Goal: Information Seeking & Learning: Learn about a topic

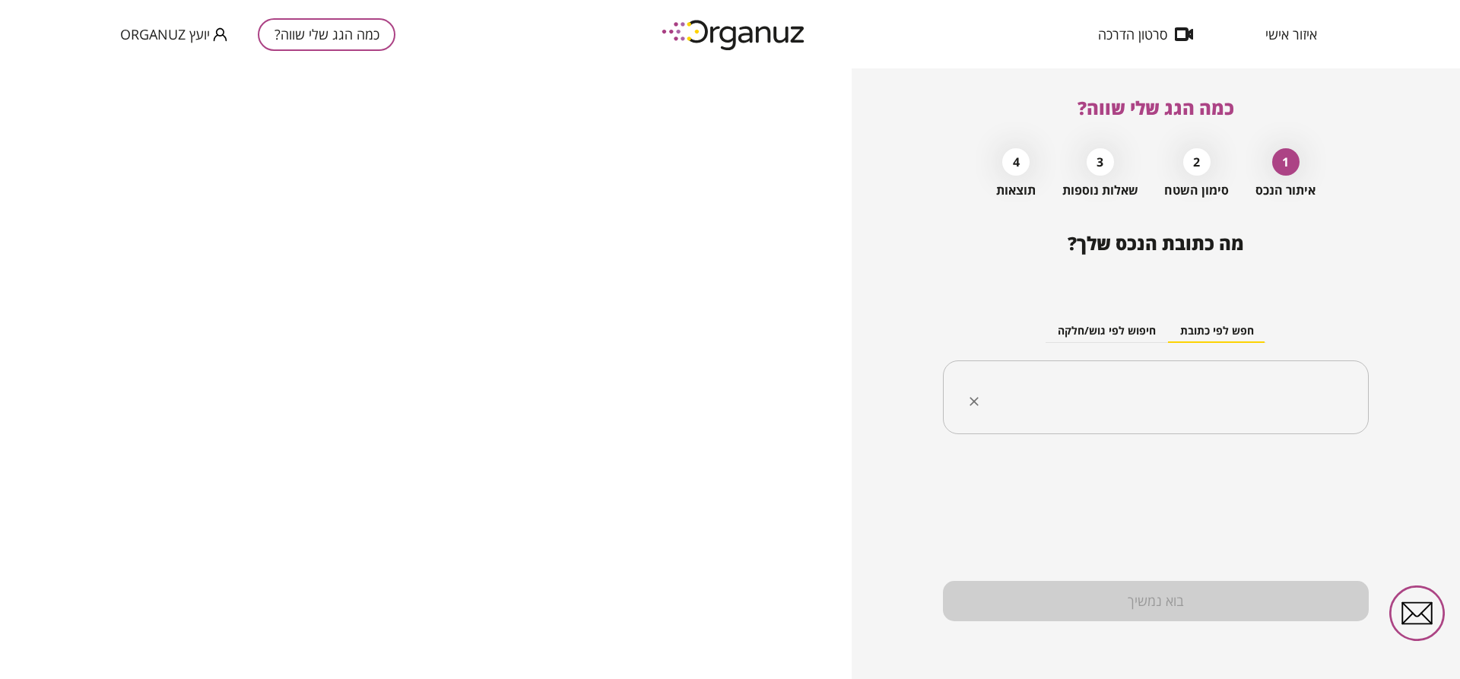
click at [1170, 397] on input "text" at bounding box center [1162, 398] width 378 height 38
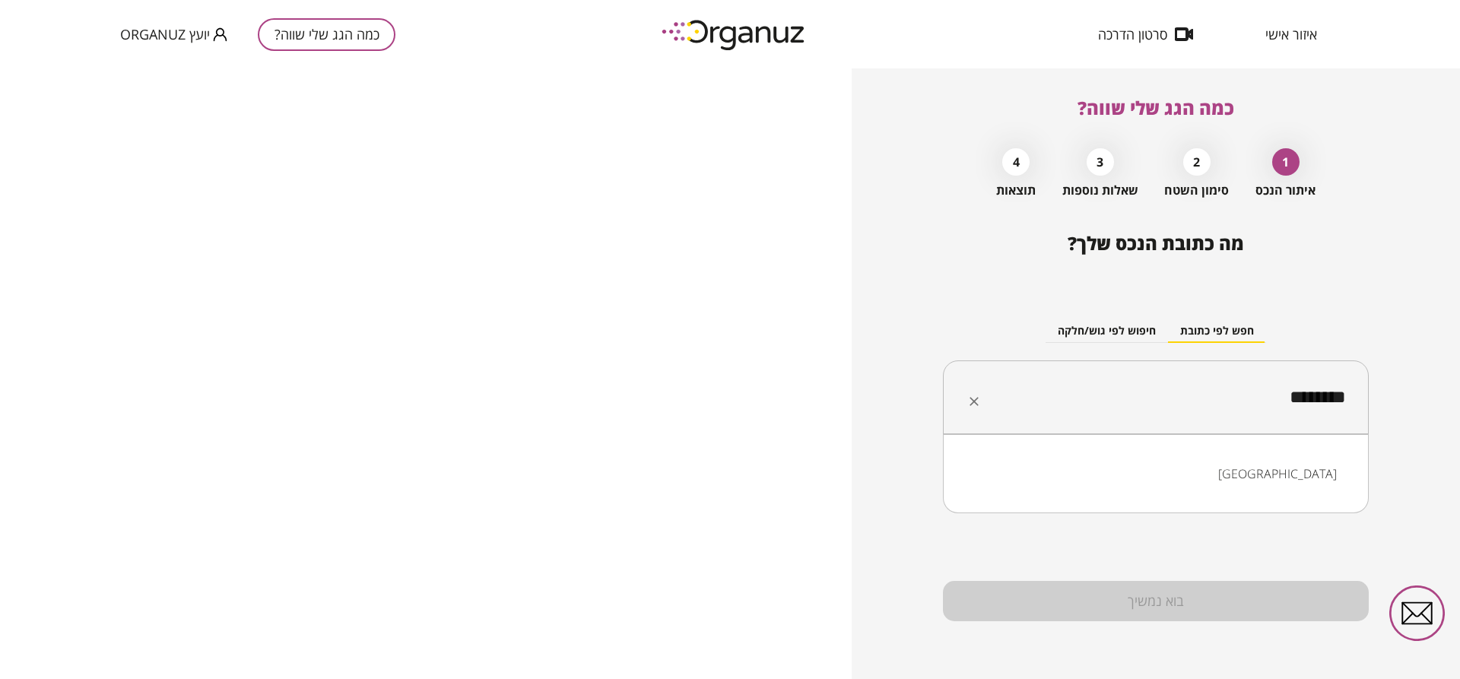
drag, startPoint x: 1171, startPoint y: 394, endPoint x: 1375, endPoint y: 395, distance: 203.8
click at [1375, 395] on div "כמה הגג שלי שווה? 1 איתור הנכס 2 סימון השטח 3 שאלות נוספות 4 תוצאות מה כתובת הנ…" at bounding box center [1156, 373] width 608 height 611
click at [1228, 481] on li "סנש 15 בני ברק" at bounding box center [1156, 473] width 386 height 27
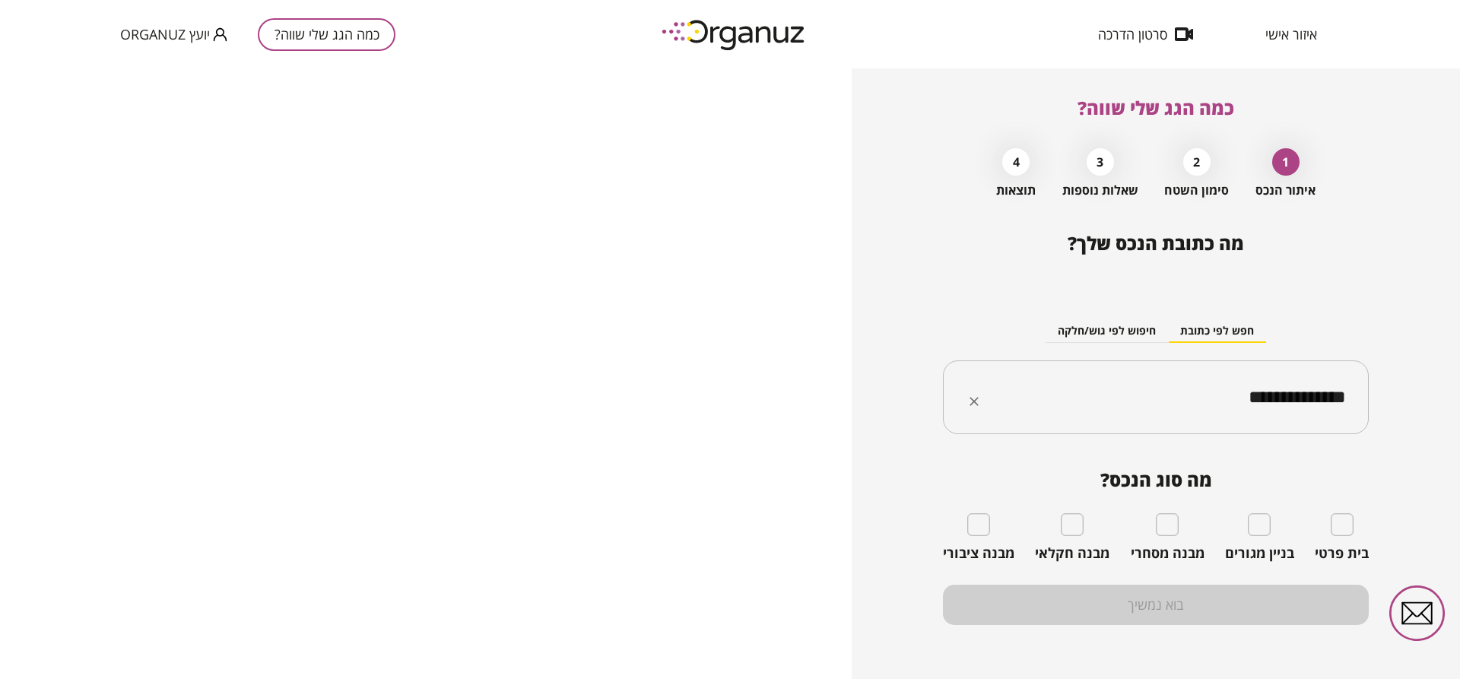
type input "**********"
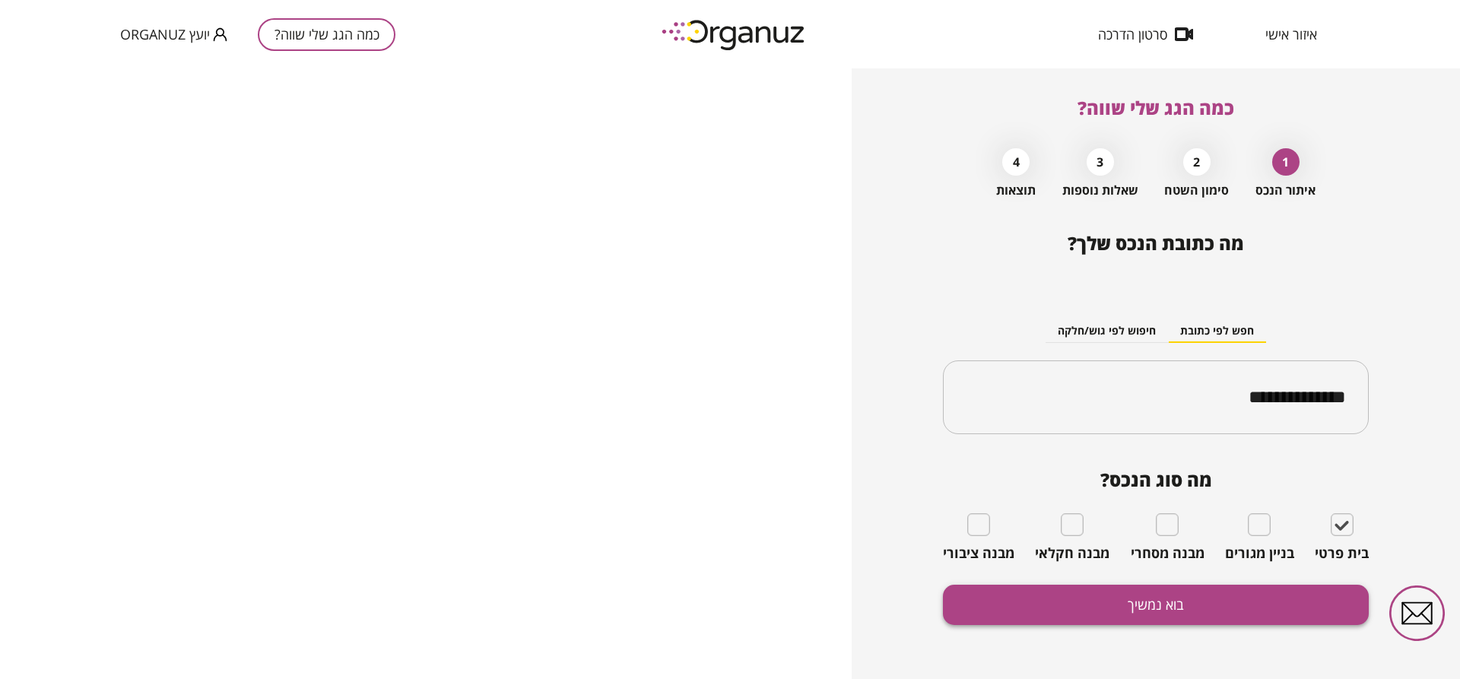
click at [1218, 608] on button "בוא נמשיך" at bounding box center [1156, 605] width 426 height 40
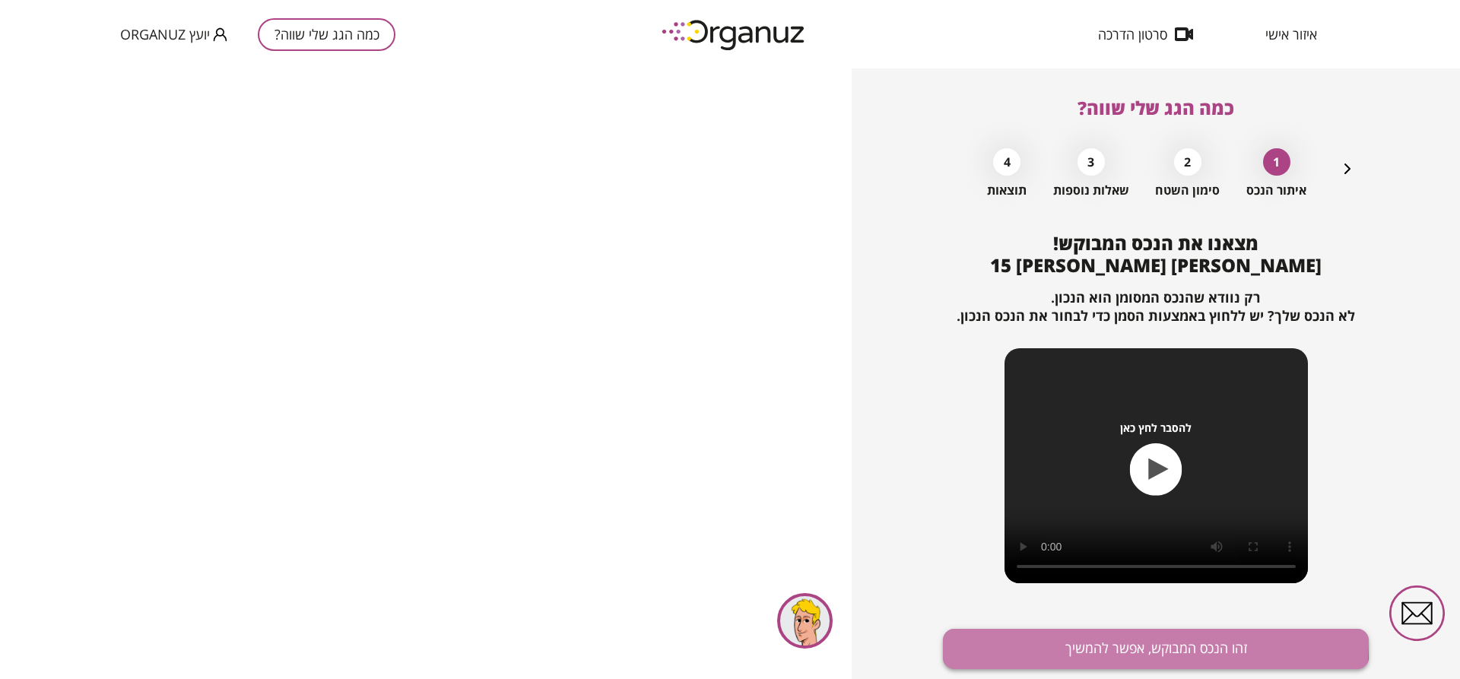
click at [1123, 642] on button "זהו הנכס המבוקש, אפשר להמשיך" at bounding box center [1156, 649] width 426 height 40
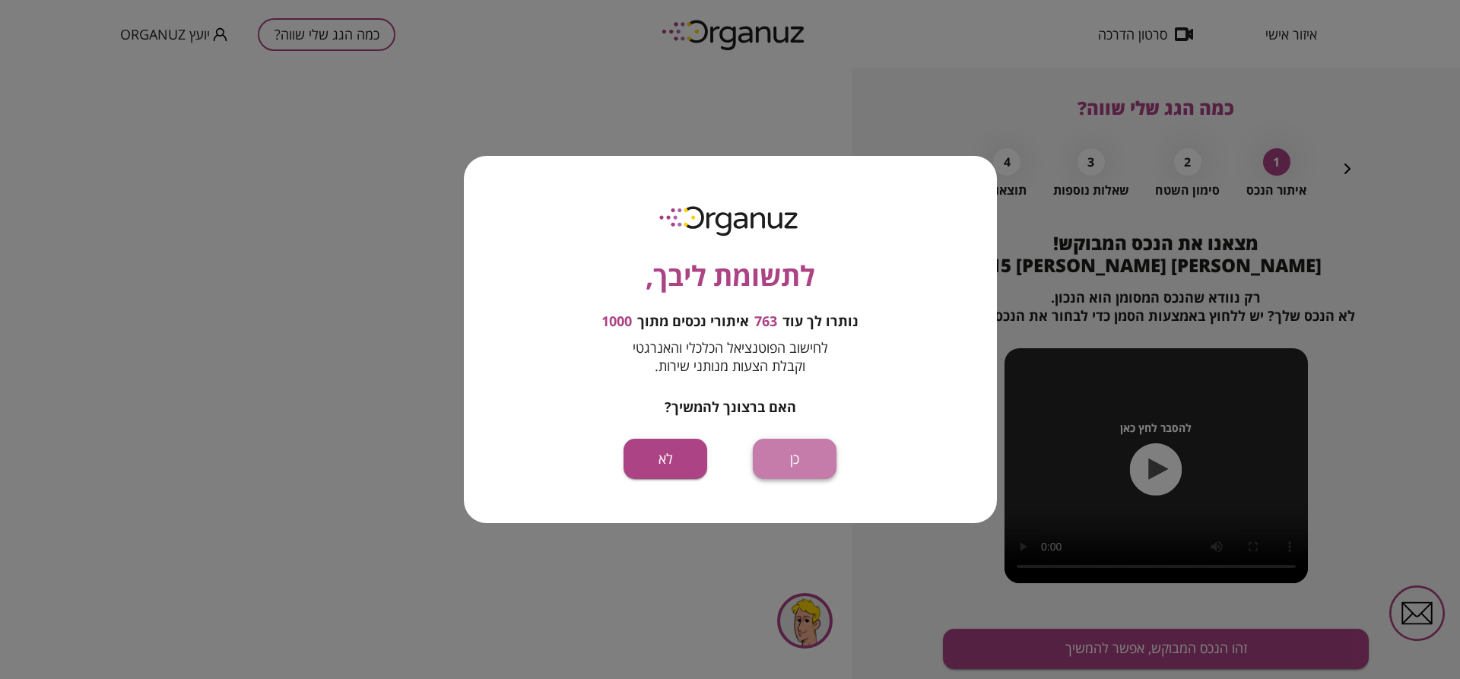
click at [811, 462] on button "כן" at bounding box center [795, 459] width 84 height 40
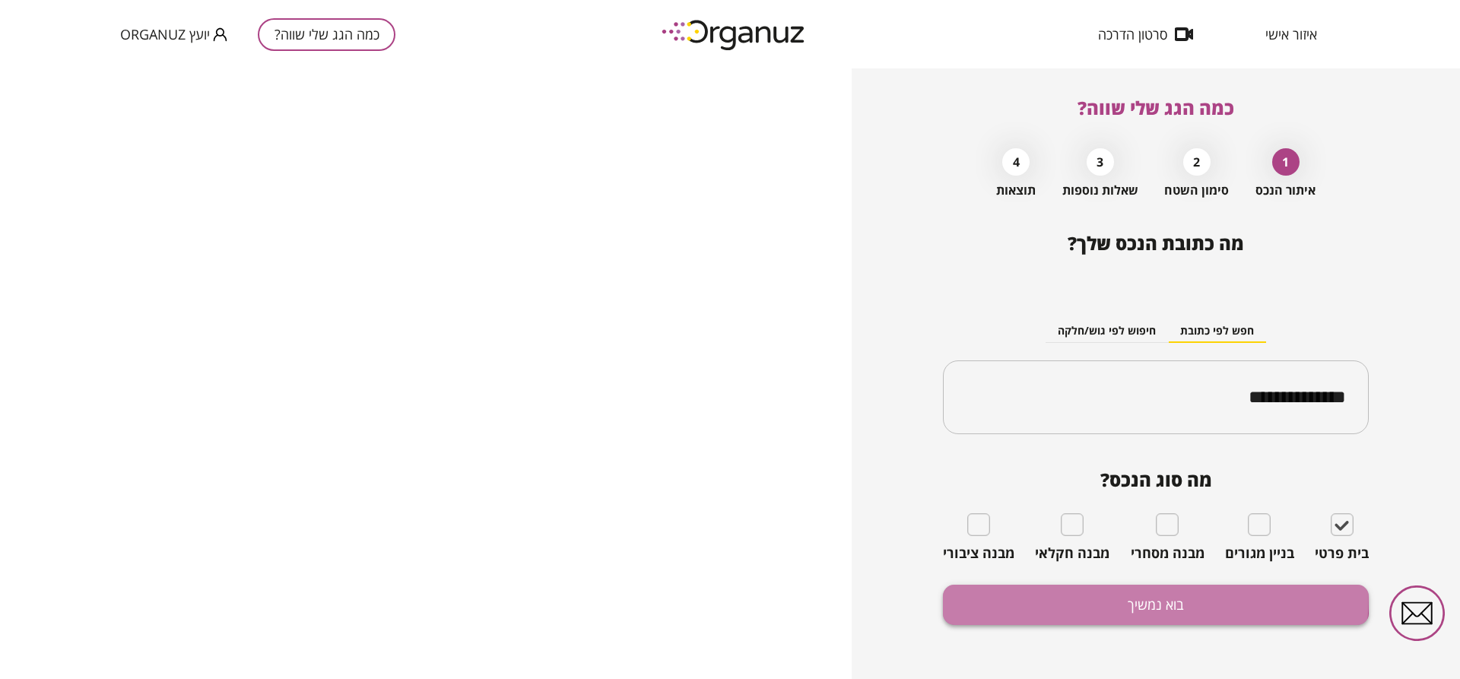
click at [1031, 592] on button "בוא נמשיך" at bounding box center [1156, 605] width 426 height 40
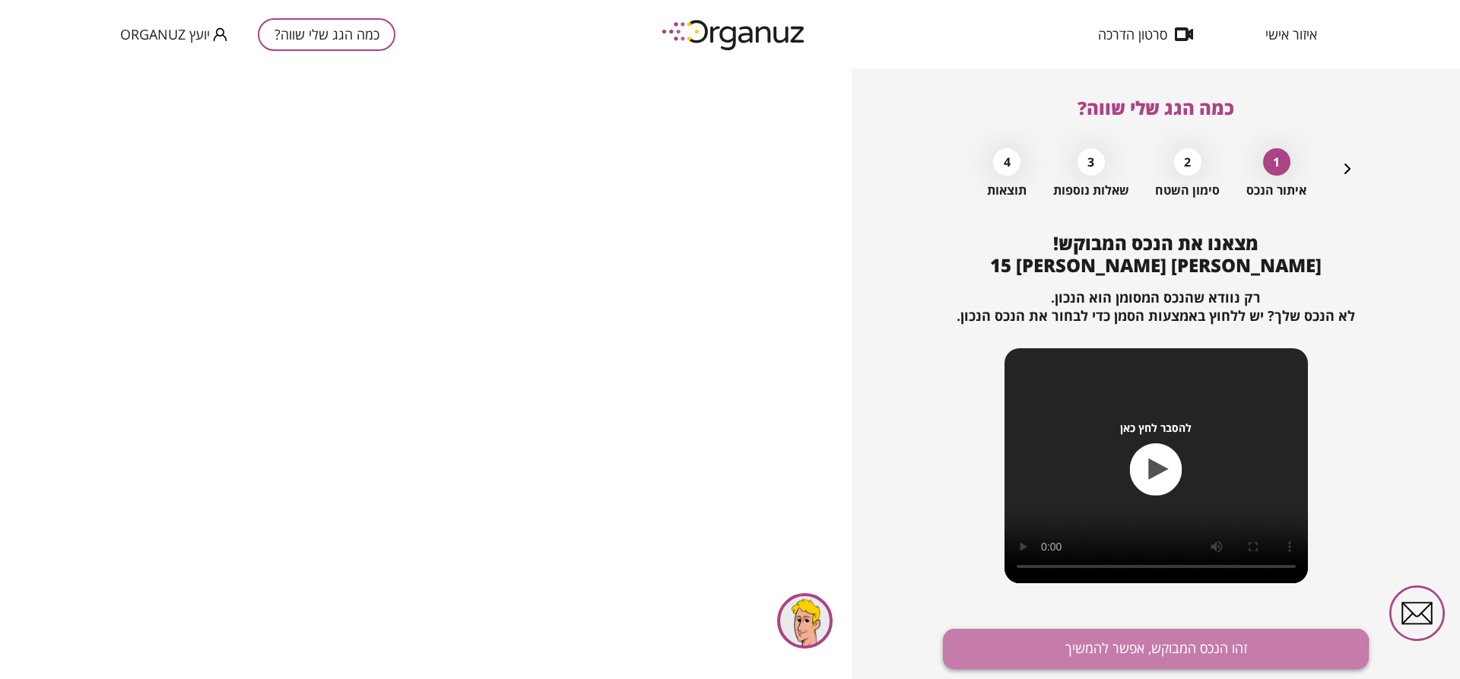
click at [1076, 656] on button "זהו הנכס המבוקש, אפשר להמשיך" at bounding box center [1156, 649] width 426 height 40
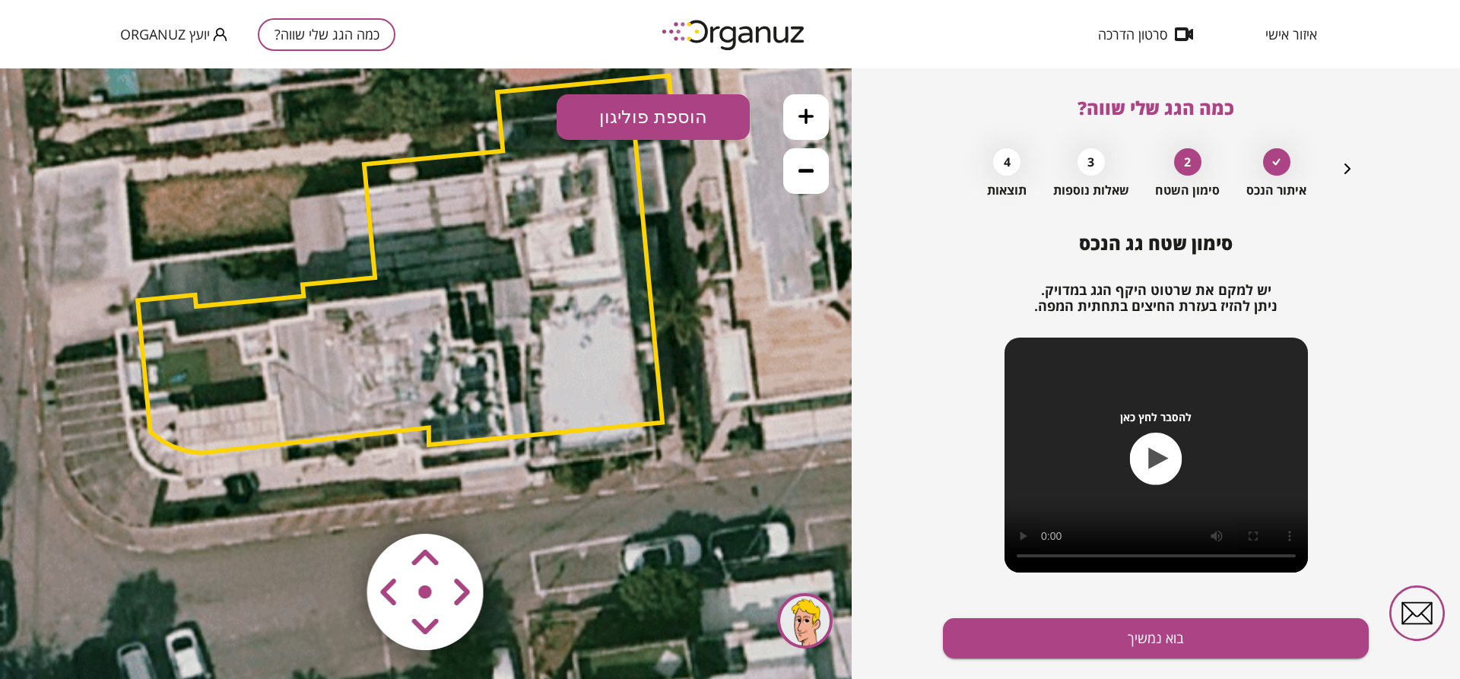
drag, startPoint x: 513, startPoint y: 453, endPoint x: 492, endPoint y: 343, distance: 111.4
click at [492, 343] on polygon at bounding box center [405, 263] width 535 height 377
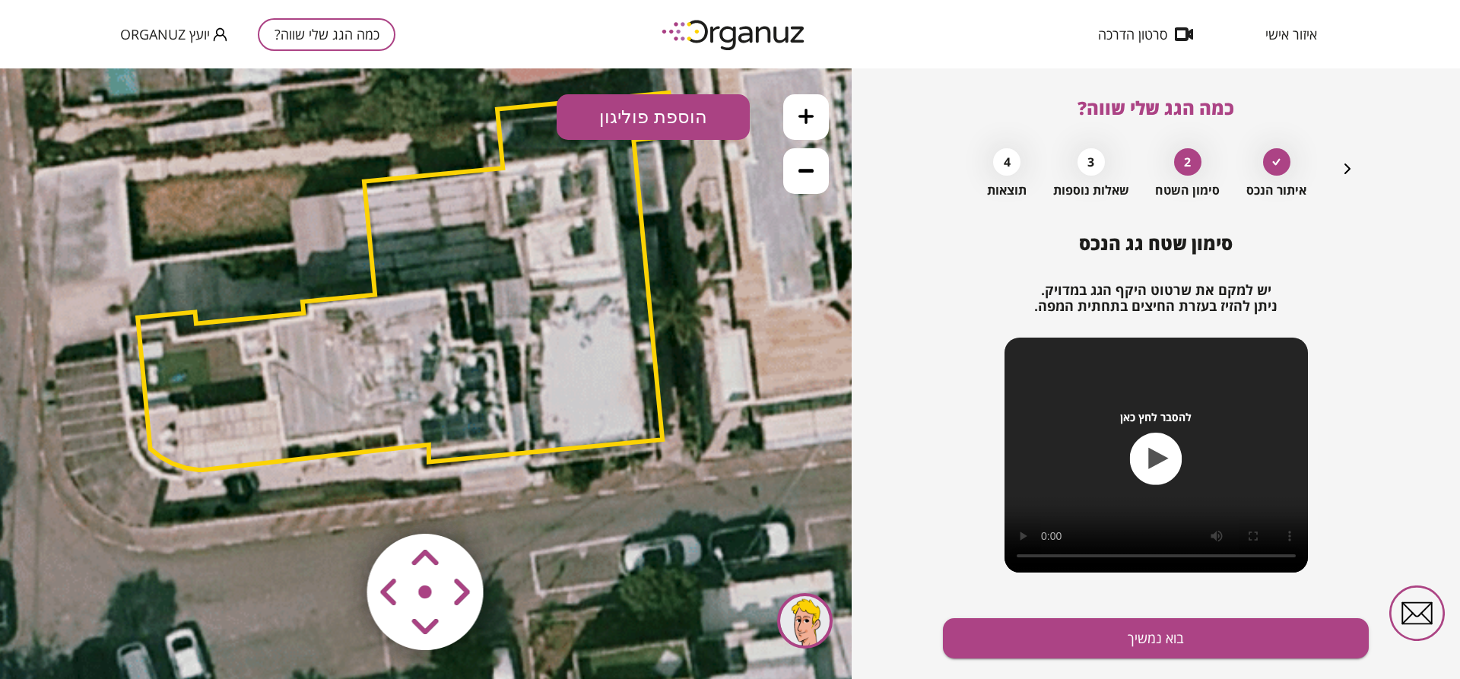
click at [335, 502] on area at bounding box center [335, 502] width 0 height 0
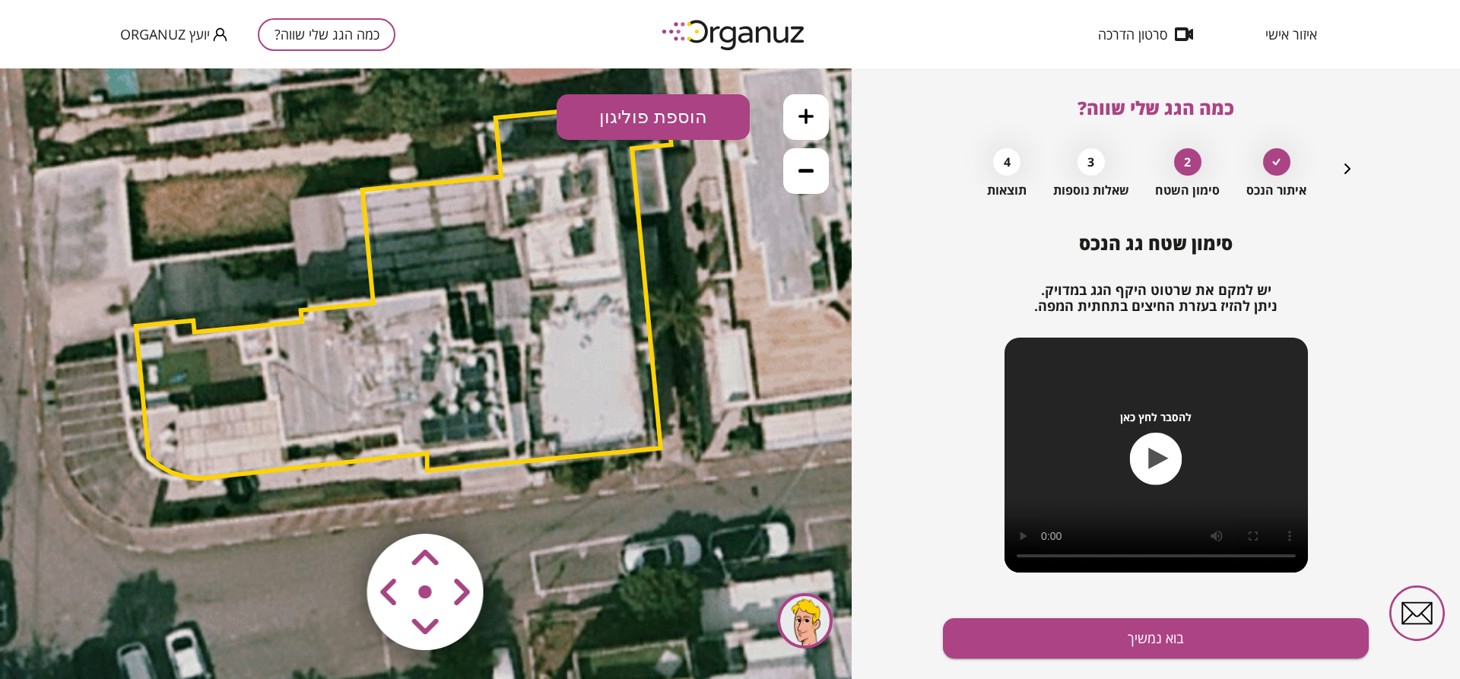
click at [335, 502] on area at bounding box center [335, 502] width 0 height 0
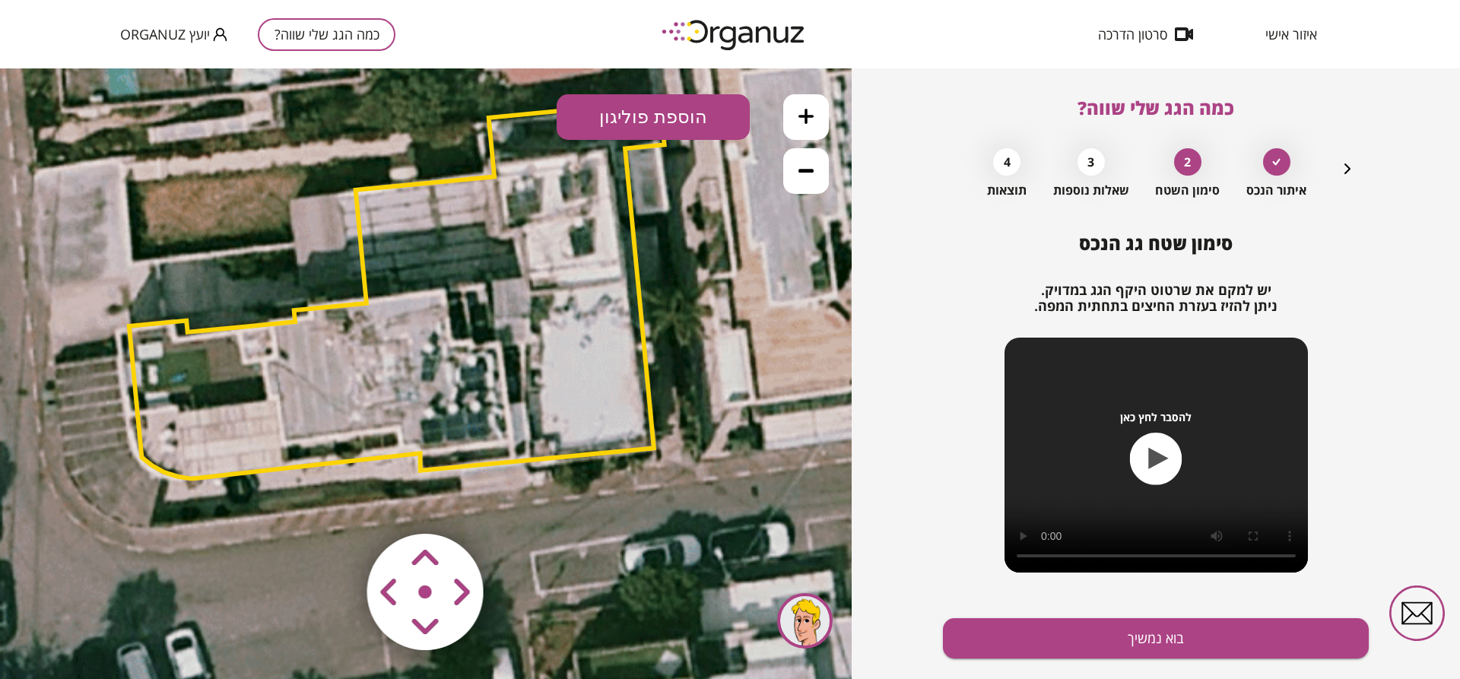
click at [335, 502] on area at bounding box center [335, 502] width 0 height 0
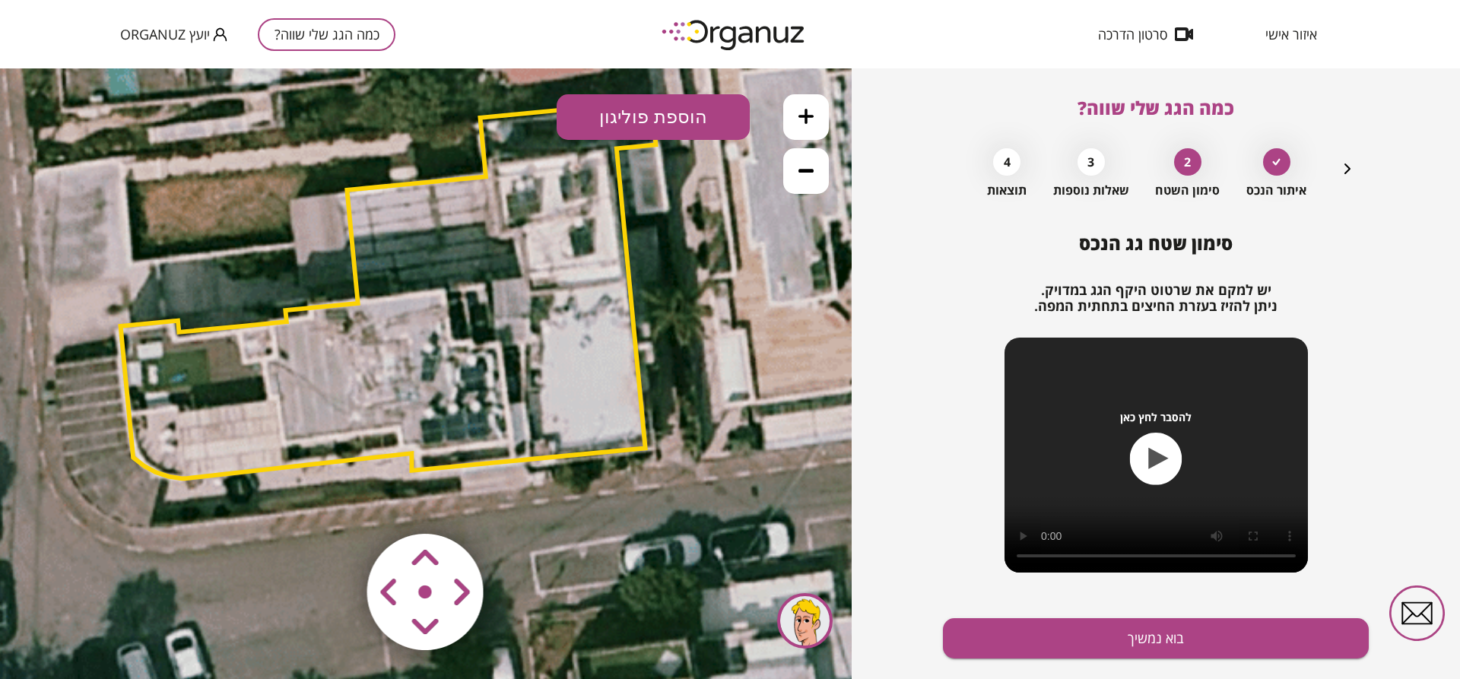
click at [335, 502] on area at bounding box center [335, 502] width 0 height 0
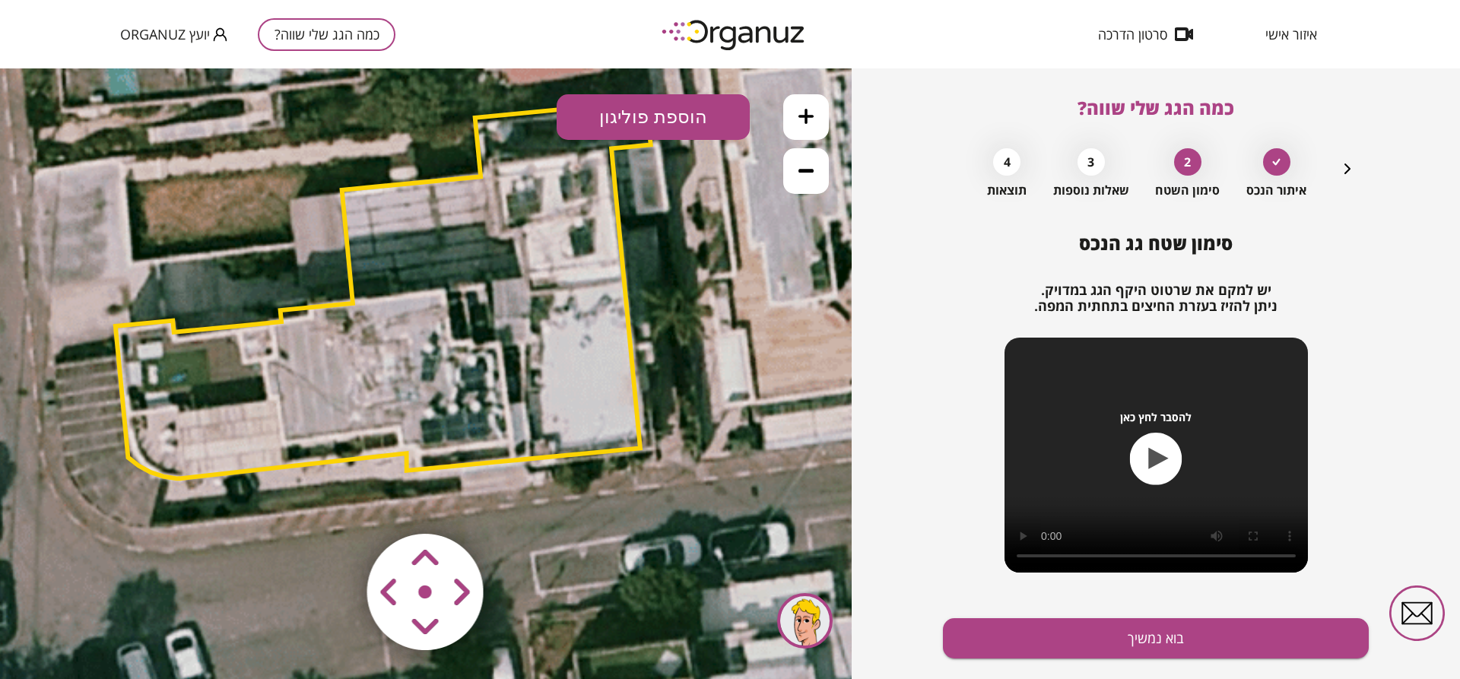
click at [596, 256] on polygon at bounding box center [383, 289] width 535 height 377
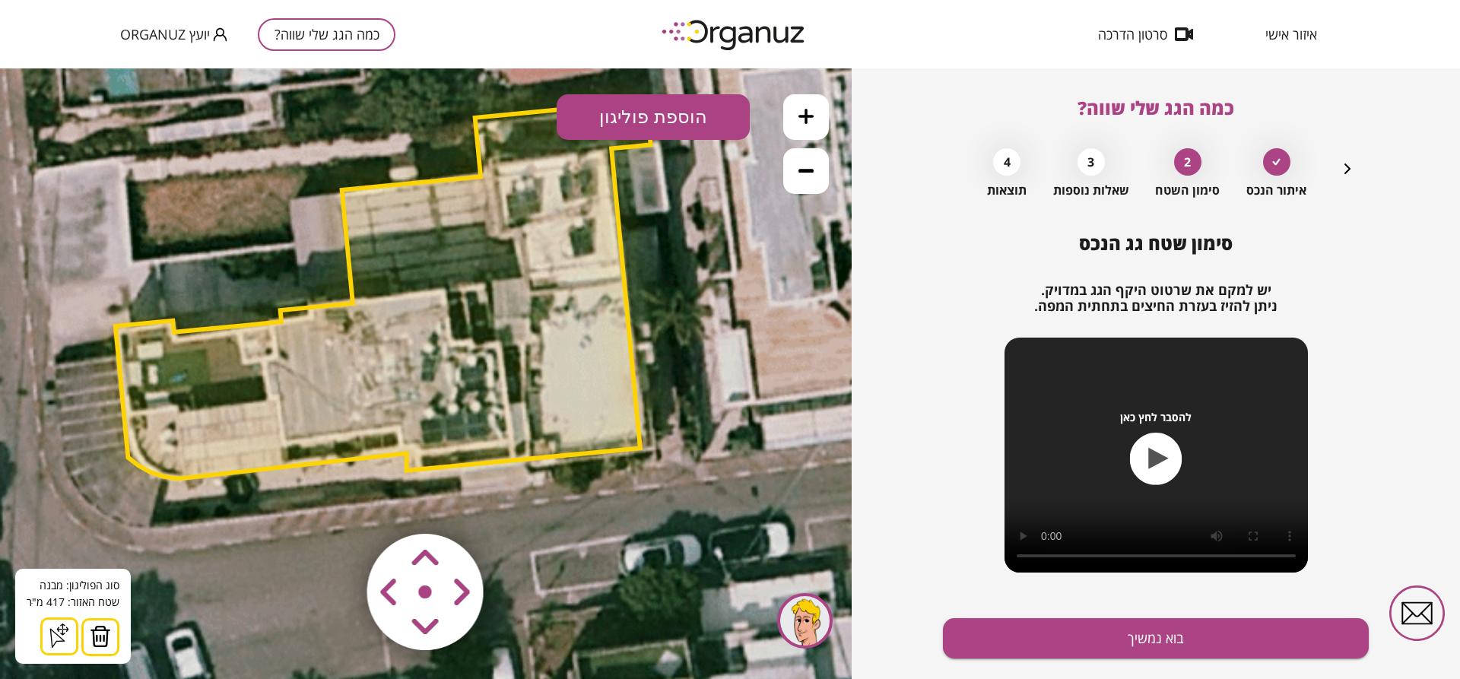
click at [646, 127] on button "הוספת פוליגון" at bounding box center [653, 117] width 193 height 46
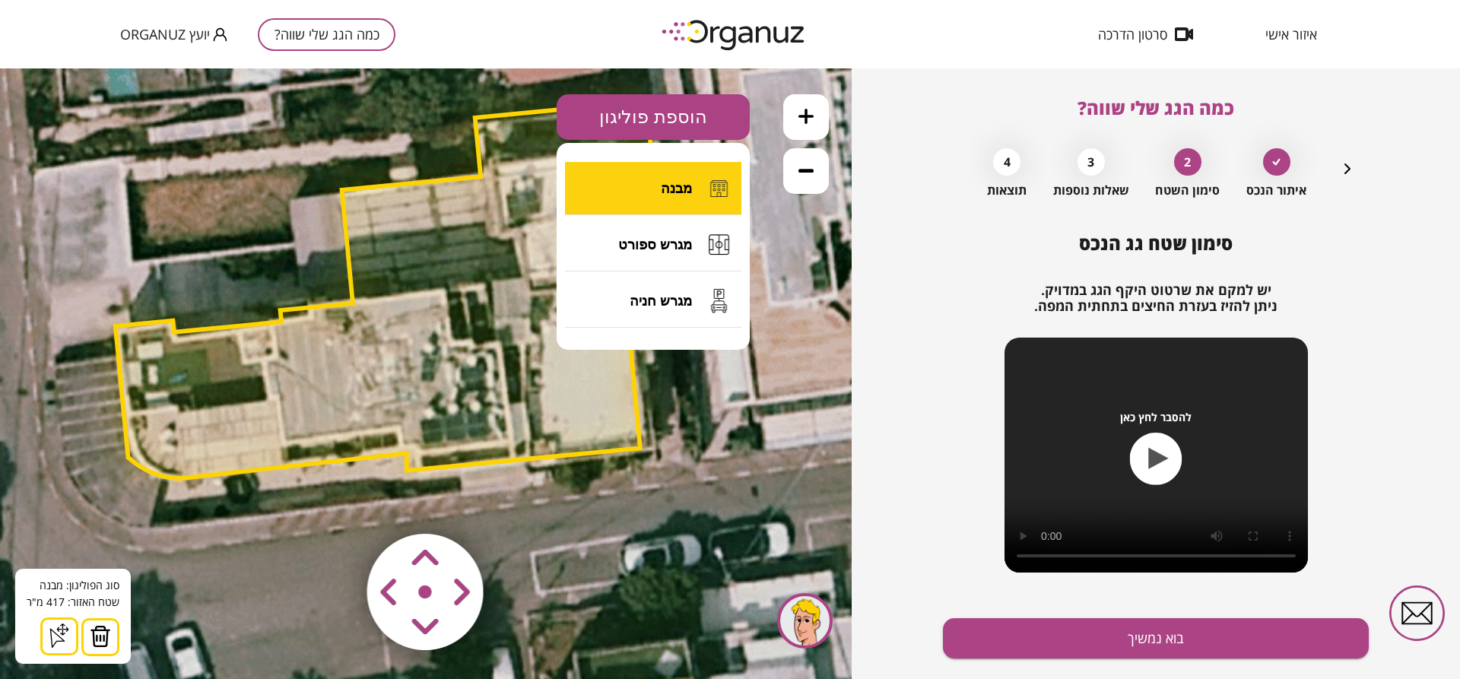
click at [662, 197] on button "מבנה" at bounding box center [653, 188] width 176 height 53
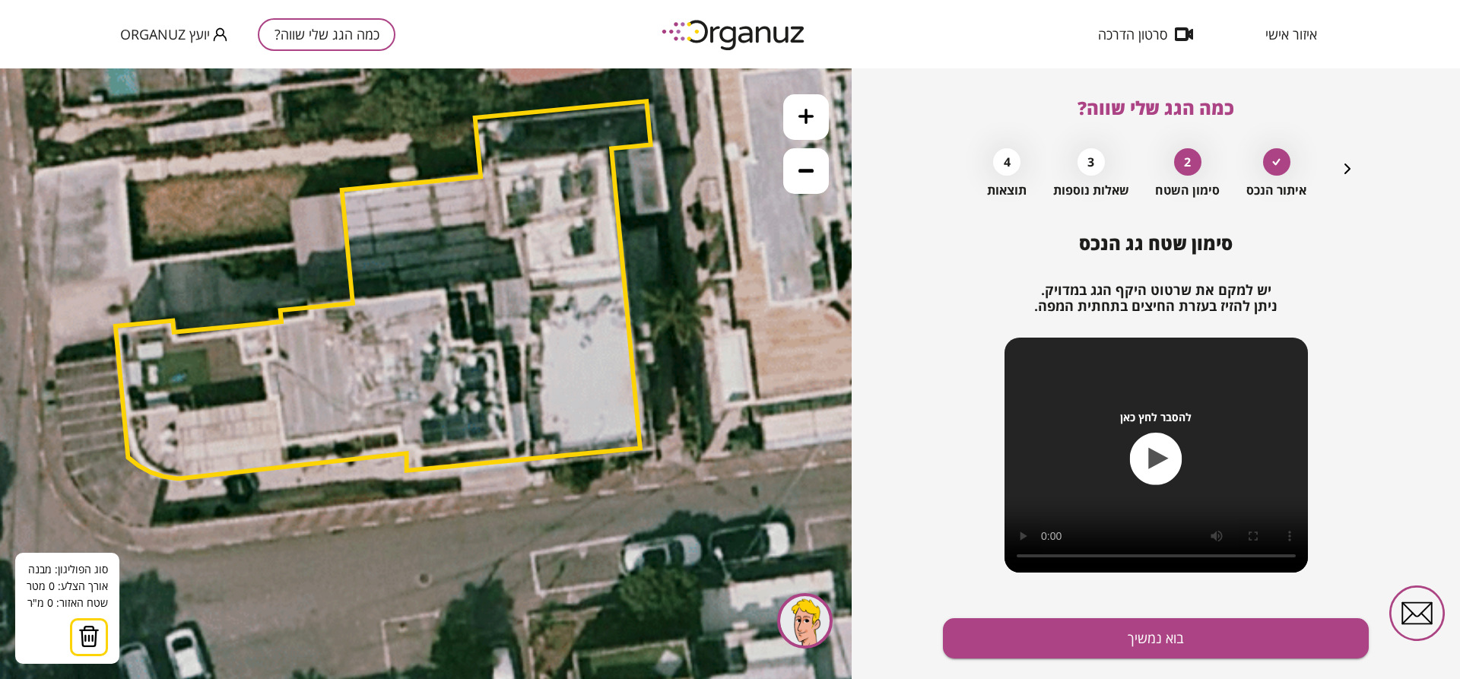
click at [677, 284] on icon at bounding box center [406, 263] width 1643 height 1643
click at [700, 445] on polygon at bounding box center [689, 364] width 24 height 160
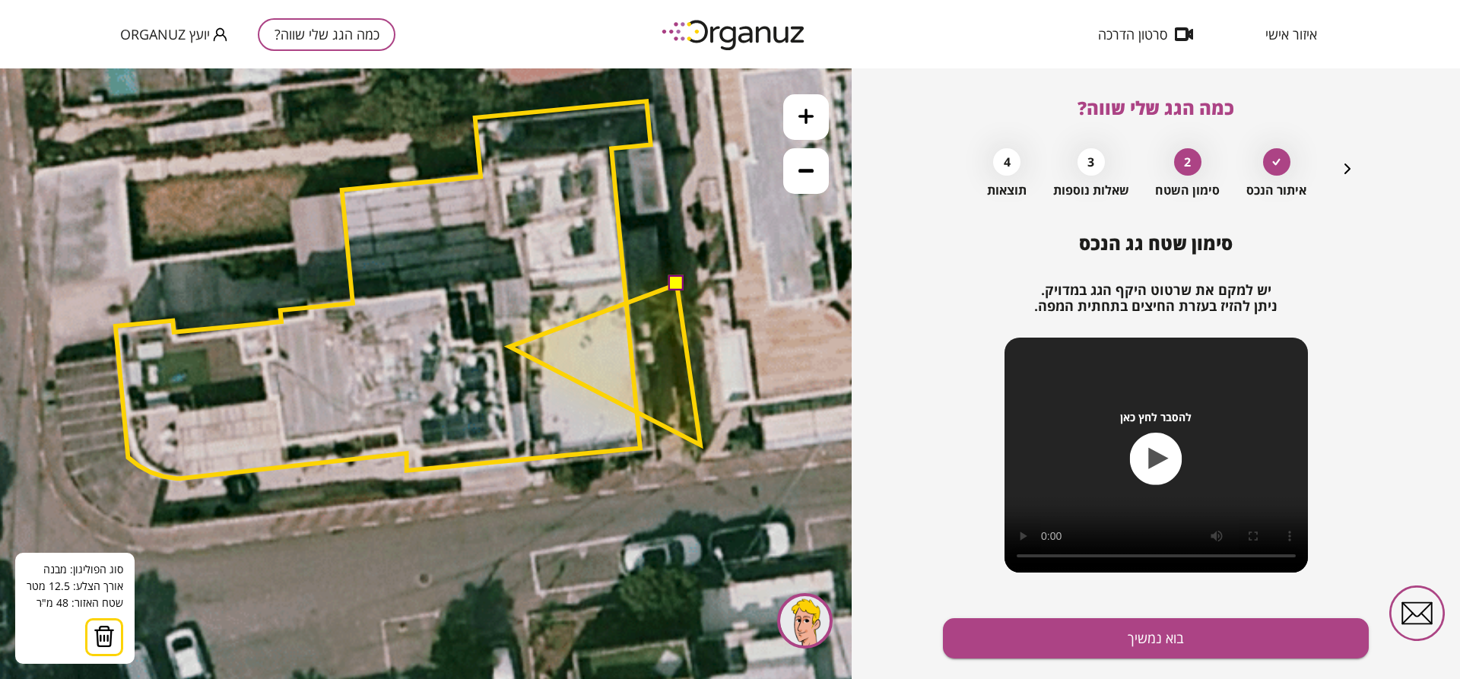
click at [510, 347] on polygon at bounding box center [605, 364] width 191 height 160
click at [681, 287] on button at bounding box center [675, 283] width 15 height 15
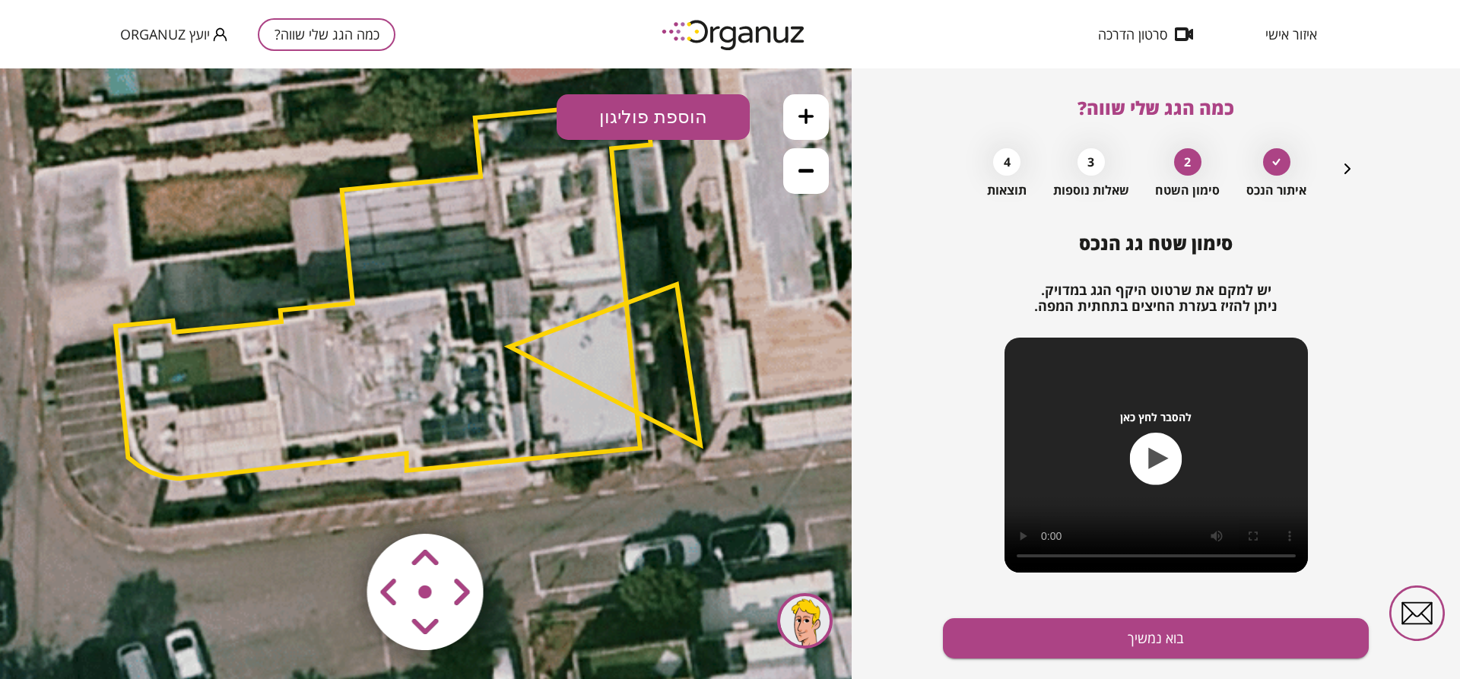
click at [655, 300] on polygon at bounding box center [605, 364] width 191 height 160
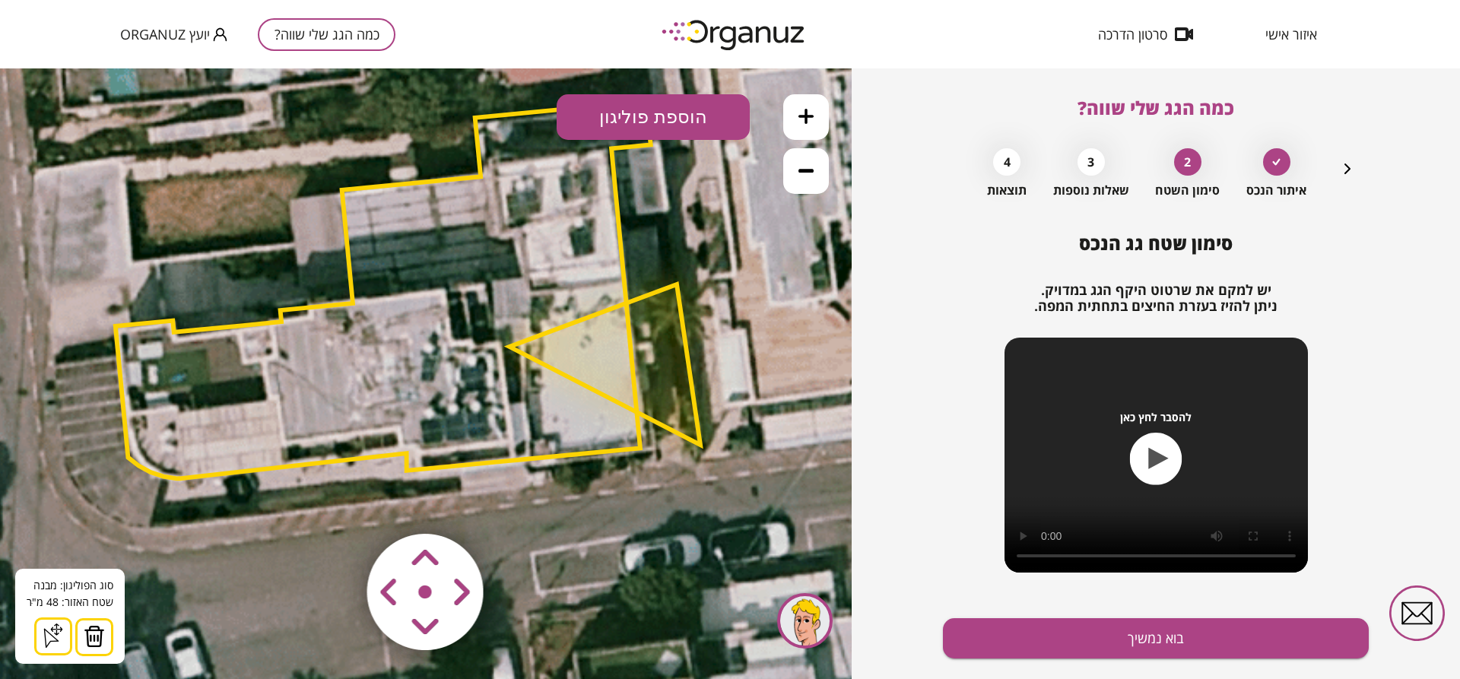
click at [91, 633] on img at bounding box center [94, 636] width 21 height 23
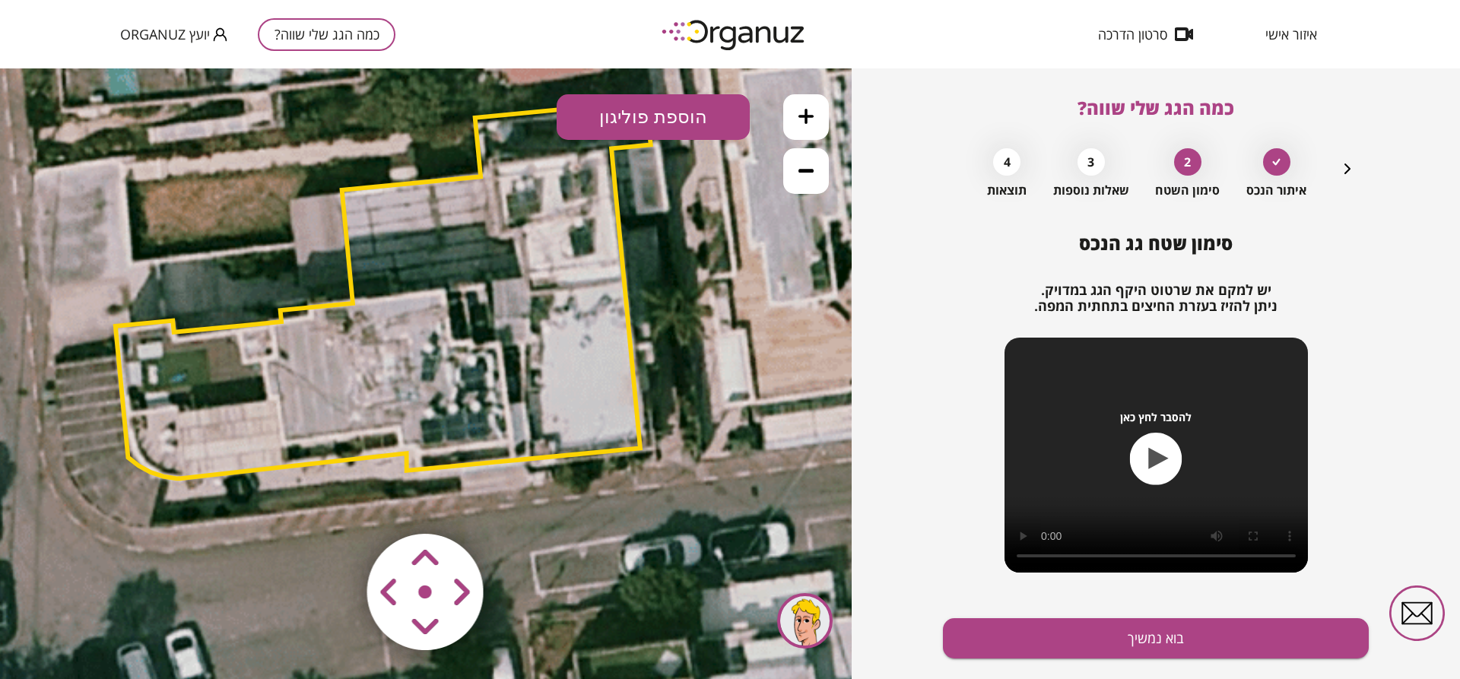
click at [634, 106] on button "הוספת פוליגון" at bounding box center [653, 117] width 193 height 46
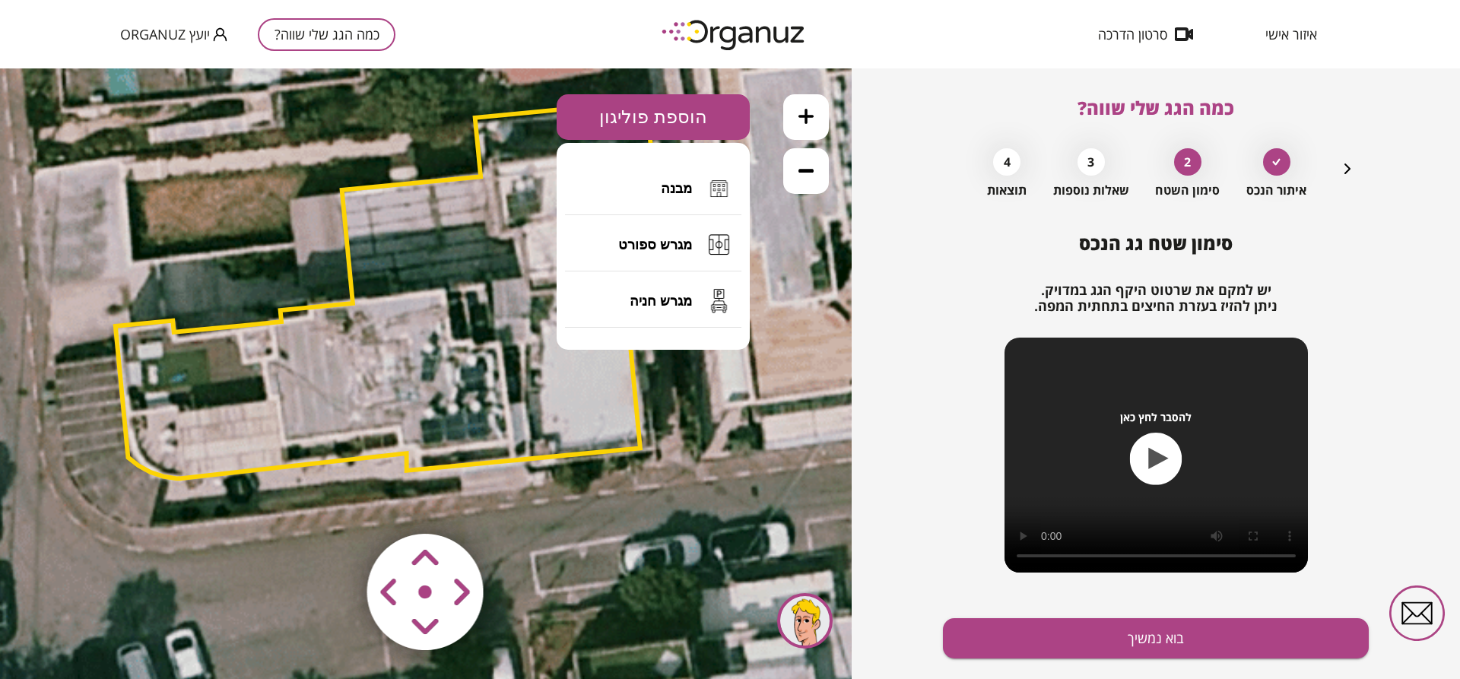
click at [813, 353] on icon at bounding box center [406, 263] width 1643 height 1643
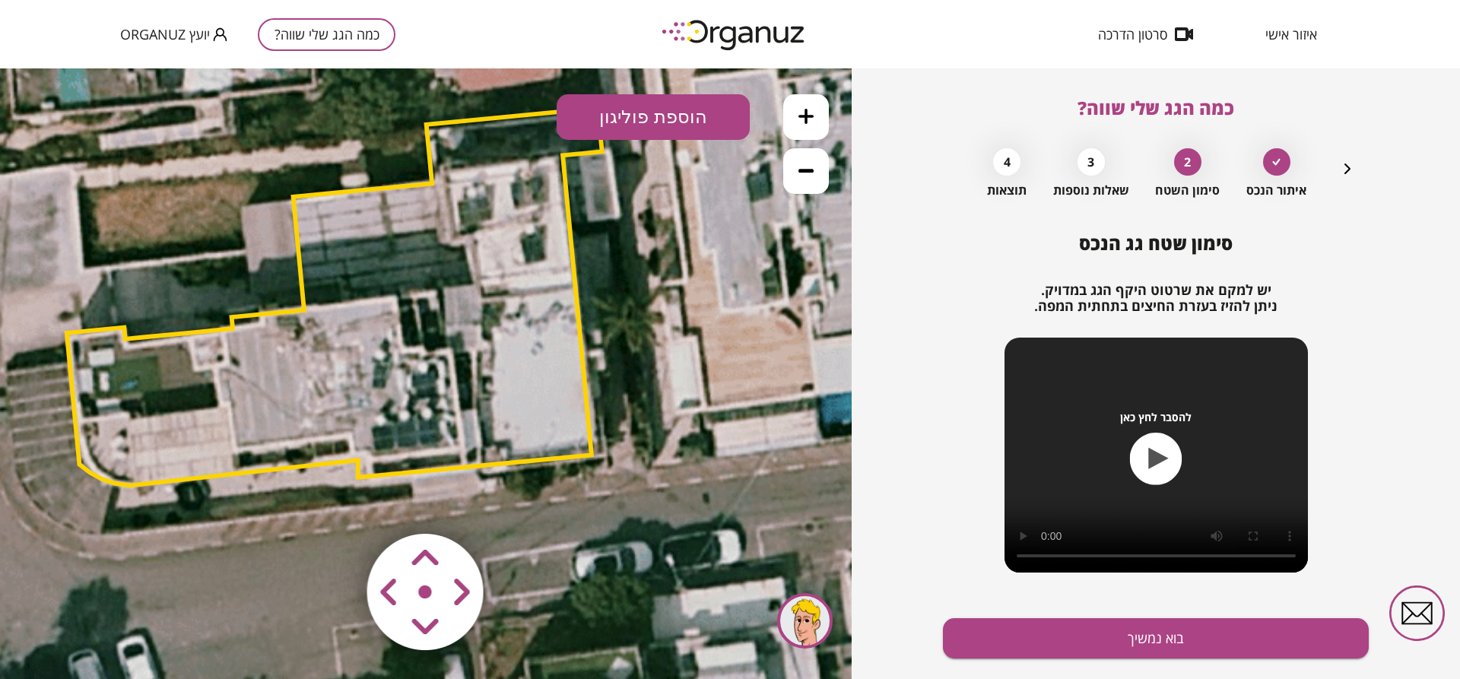
drag, startPoint x: 748, startPoint y: 410, endPoint x: 697, endPoint y: 417, distance: 51.4
click at [697, 417] on icon at bounding box center [357, 270] width 1643 height 1643
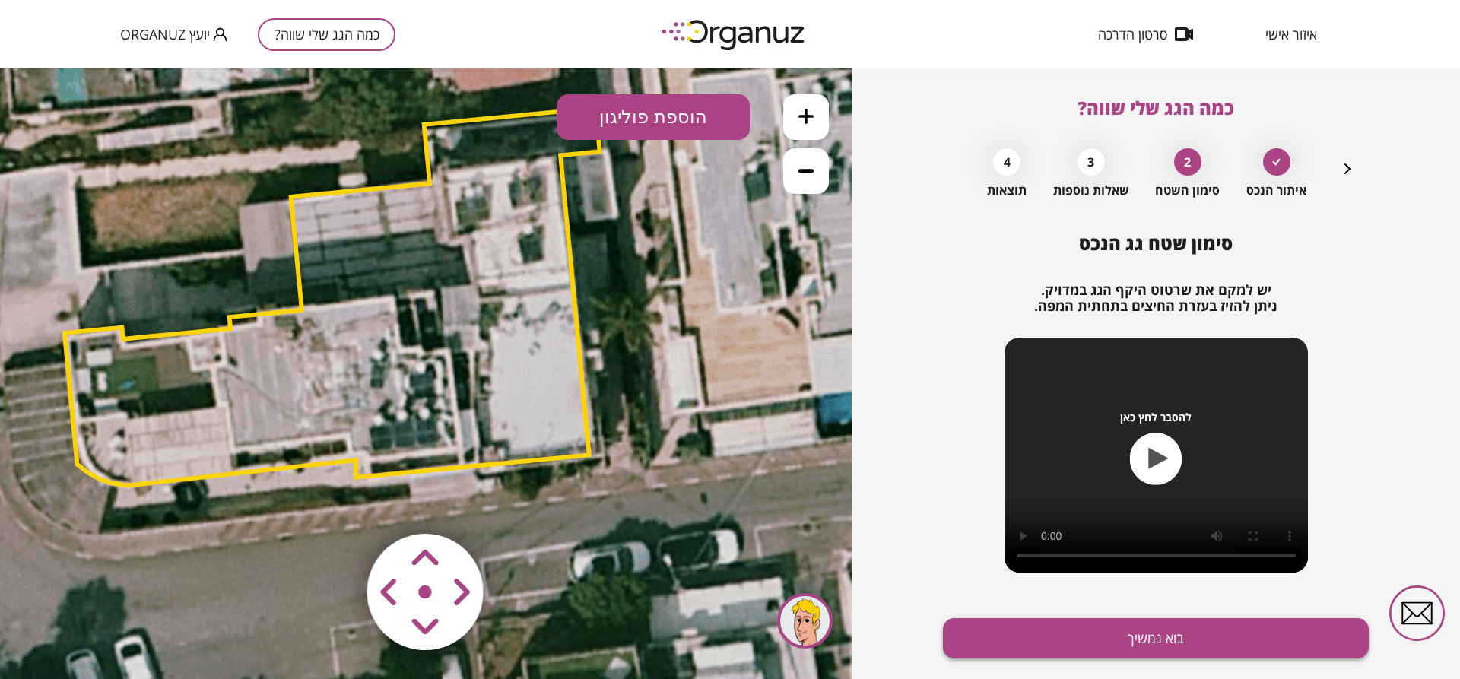
click at [1074, 634] on button "בוא נמשיך" at bounding box center [1156, 638] width 426 height 40
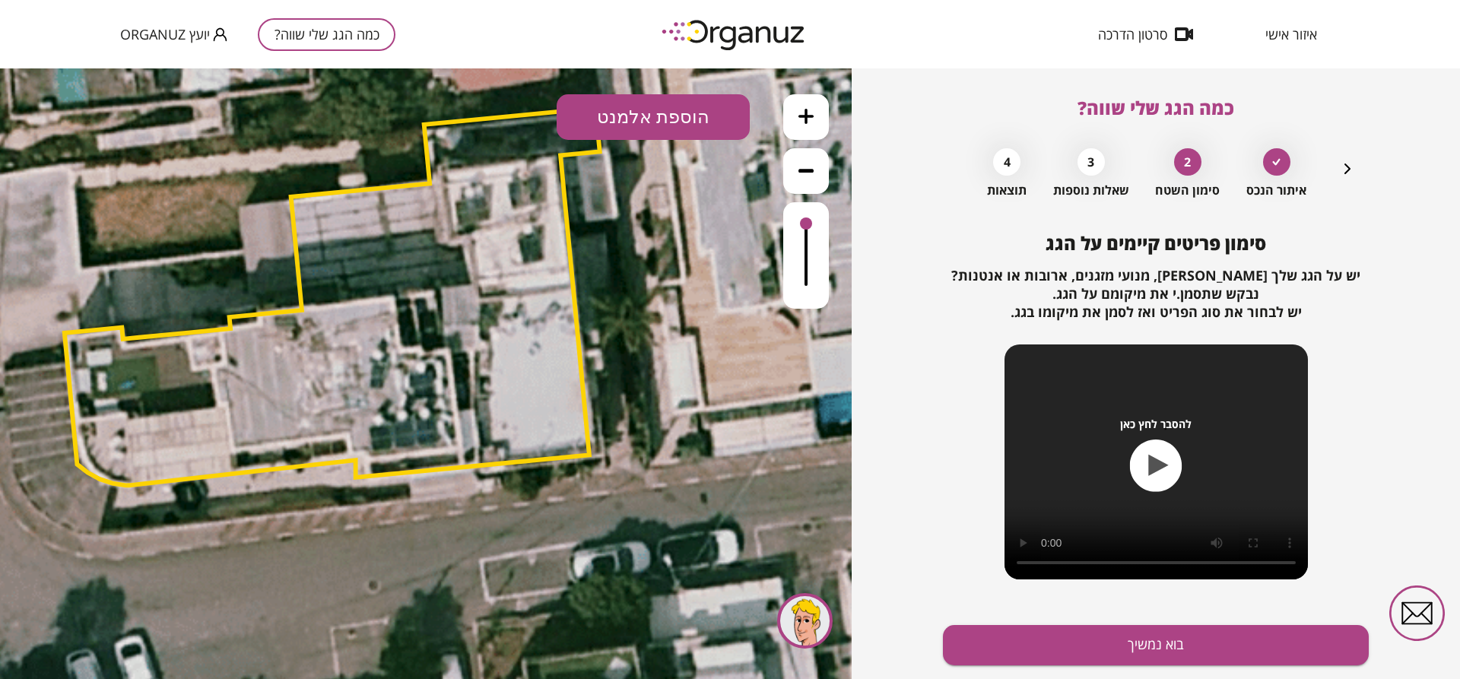
click at [627, 98] on div ".st0 { fill: #FFFFFF; } 0" at bounding box center [426, 373] width 852 height 611
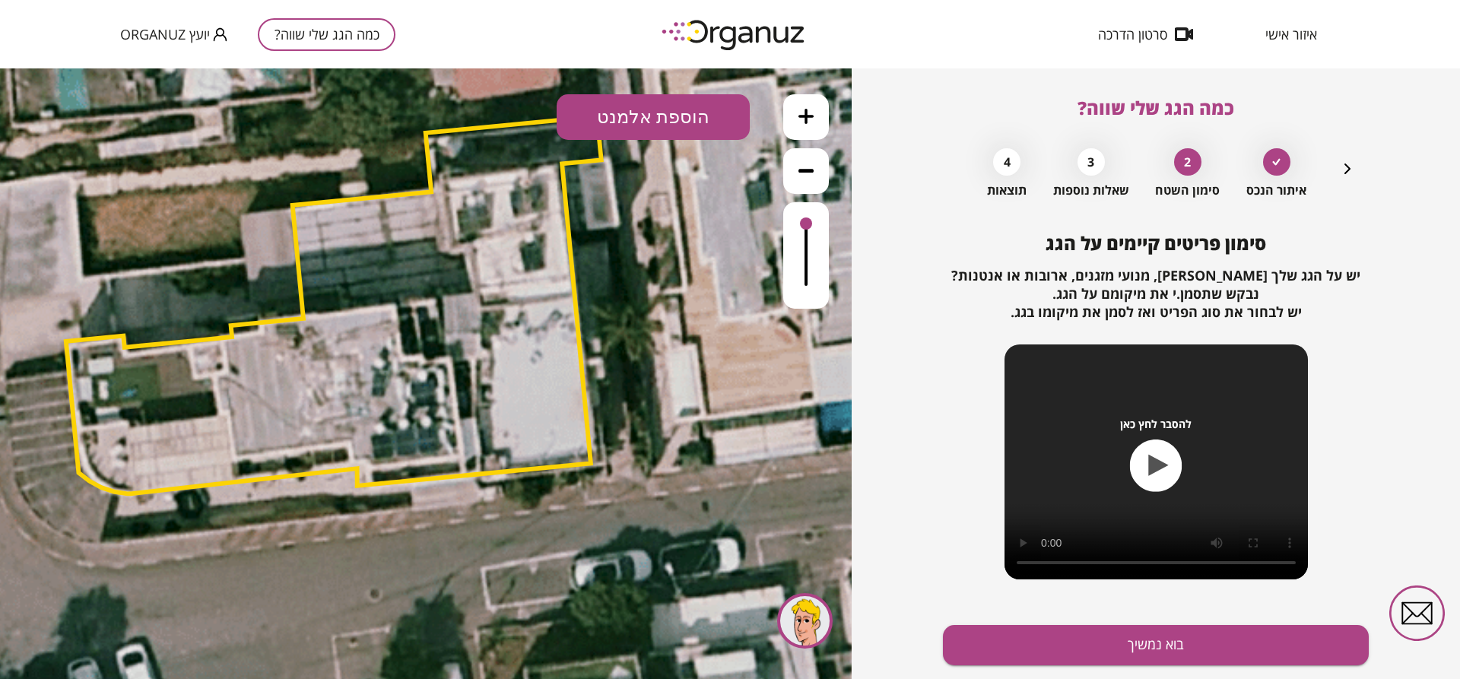
click at [630, 104] on button "הוספת אלמנט" at bounding box center [653, 117] width 193 height 46
click at [654, 282] on div ".st0 { fill: #FFFFFF; } .st0 { fill: #FFFFFF; }" at bounding box center [426, 373] width 852 height 611
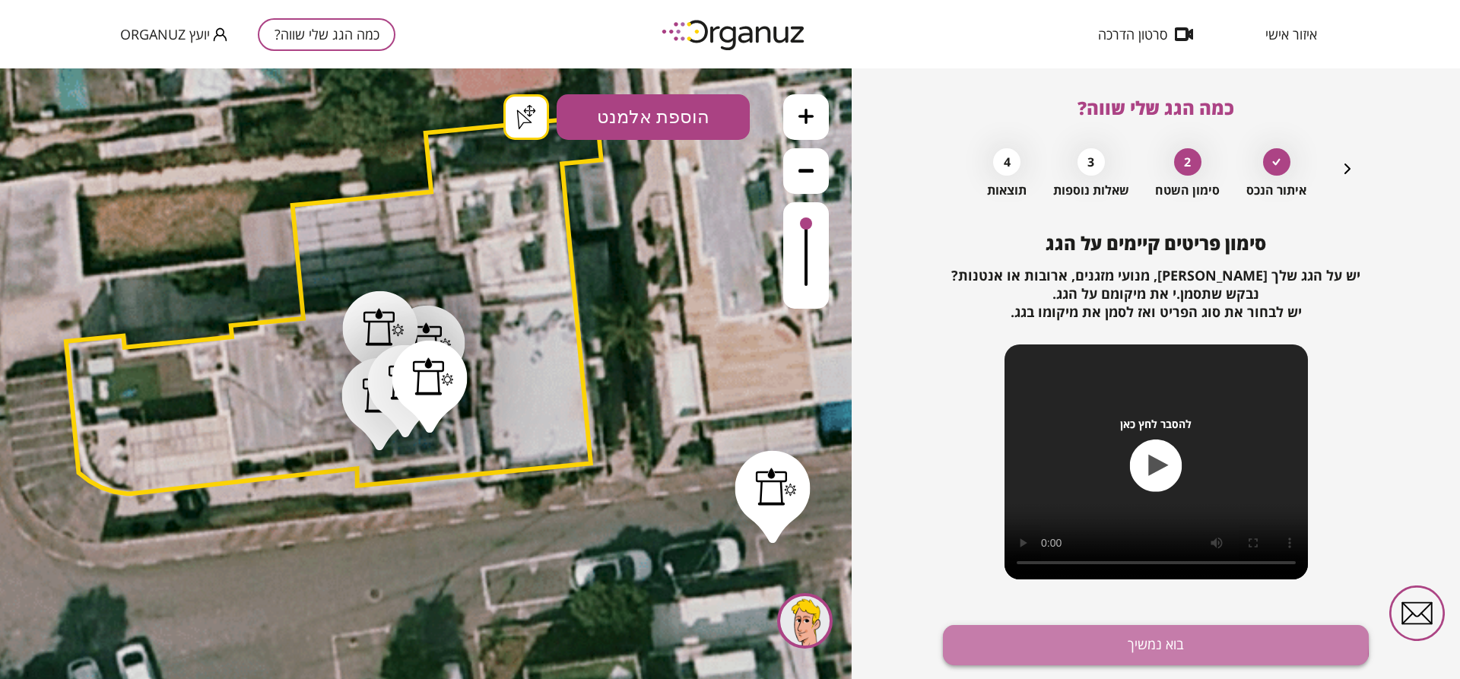
click at [1032, 637] on button "בוא נמשיך" at bounding box center [1156, 645] width 426 height 40
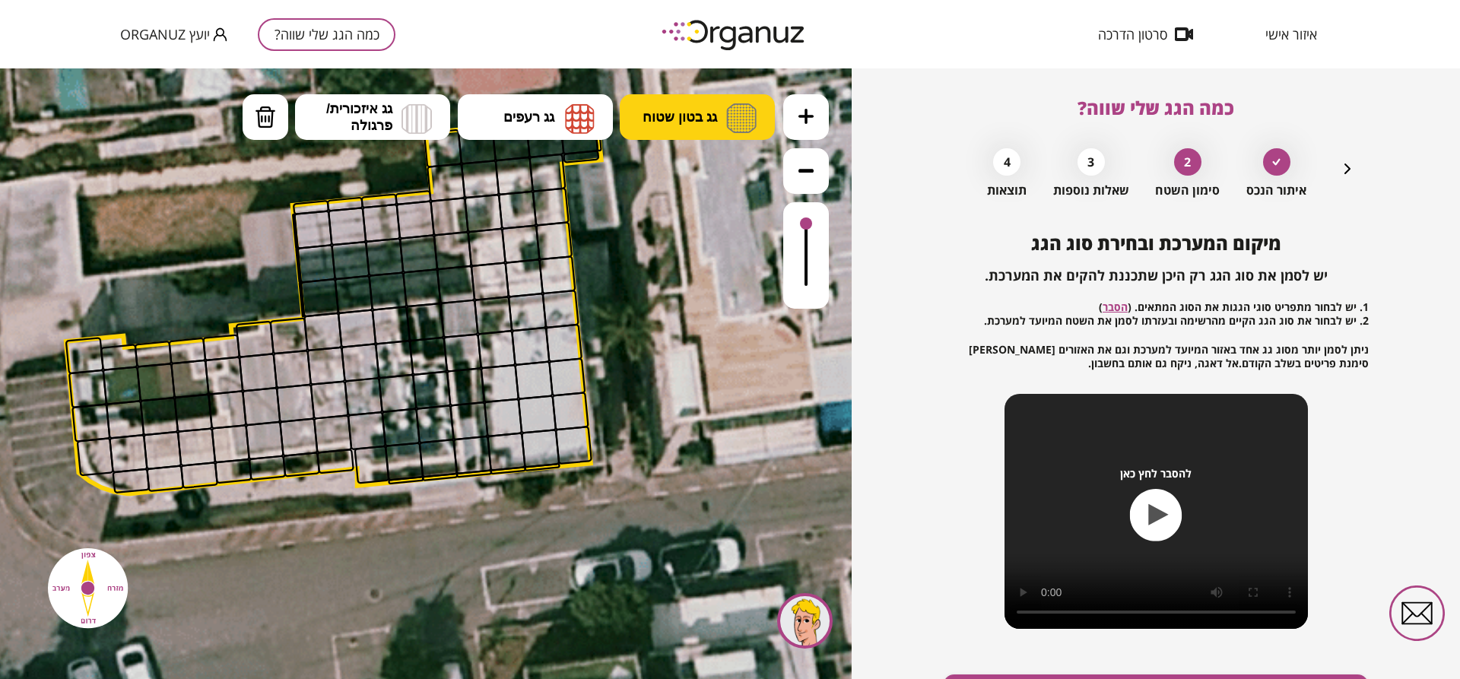
click at [672, 121] on span "גג בטון שטוח" at bounding box center [680, 117] width 75 height 17
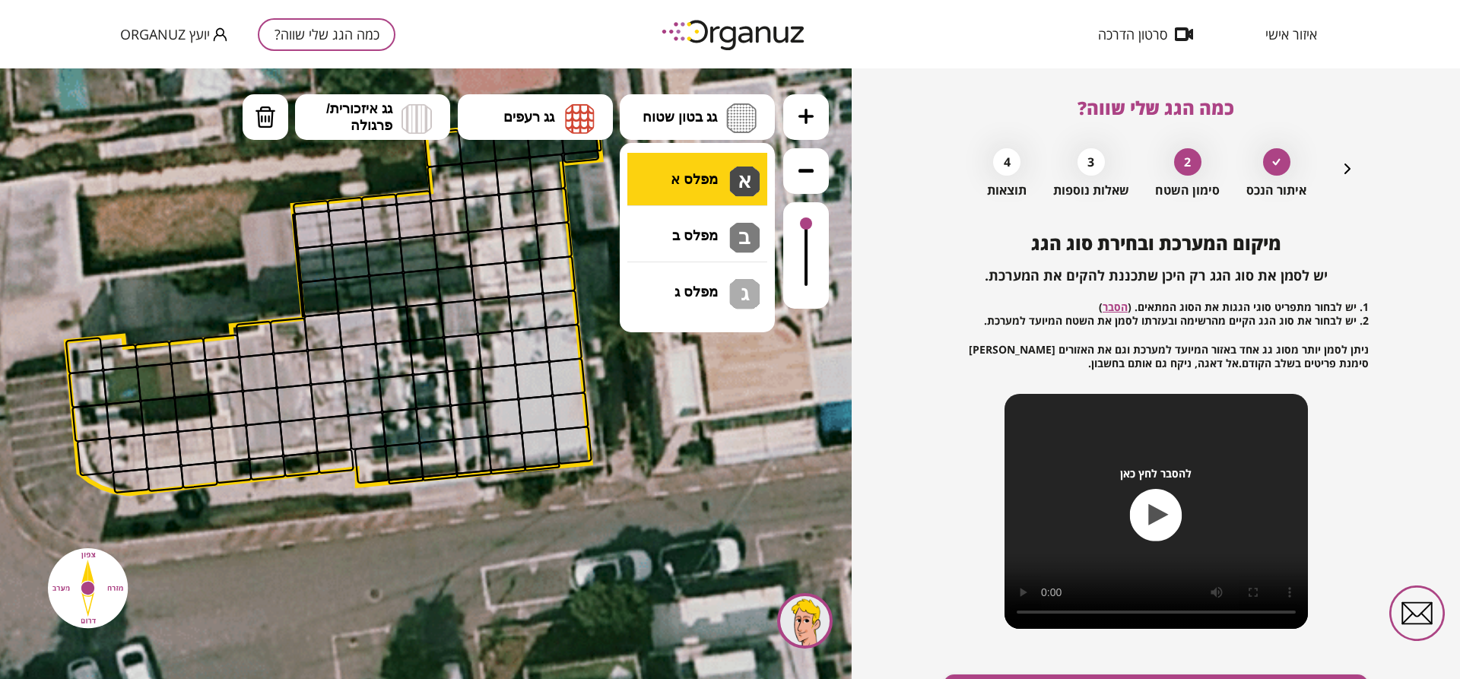
click at [689, 181] on div ".st0 { fill: #FFFFFF; } .st0 { fill: #FFFFFF; }" at bounding box center [426, 373] width 852 height 611
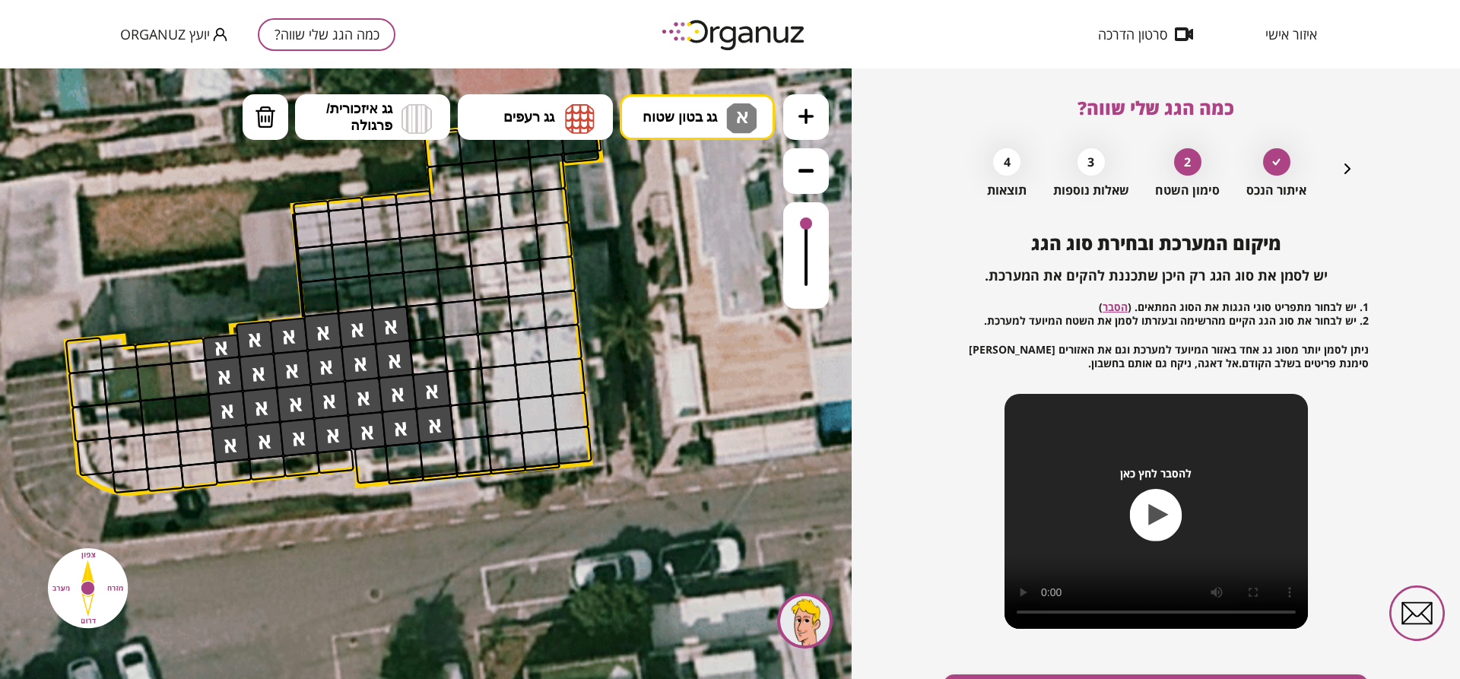
drag, startPoint x: 393, startPoint y: 319, endPoint x: 227, endPoint y: 354, distance: 170.2
drag, startPoint x: 366, startPoint y: 454, endPoint x: 440, endPoint y: 448, distance: 74.8
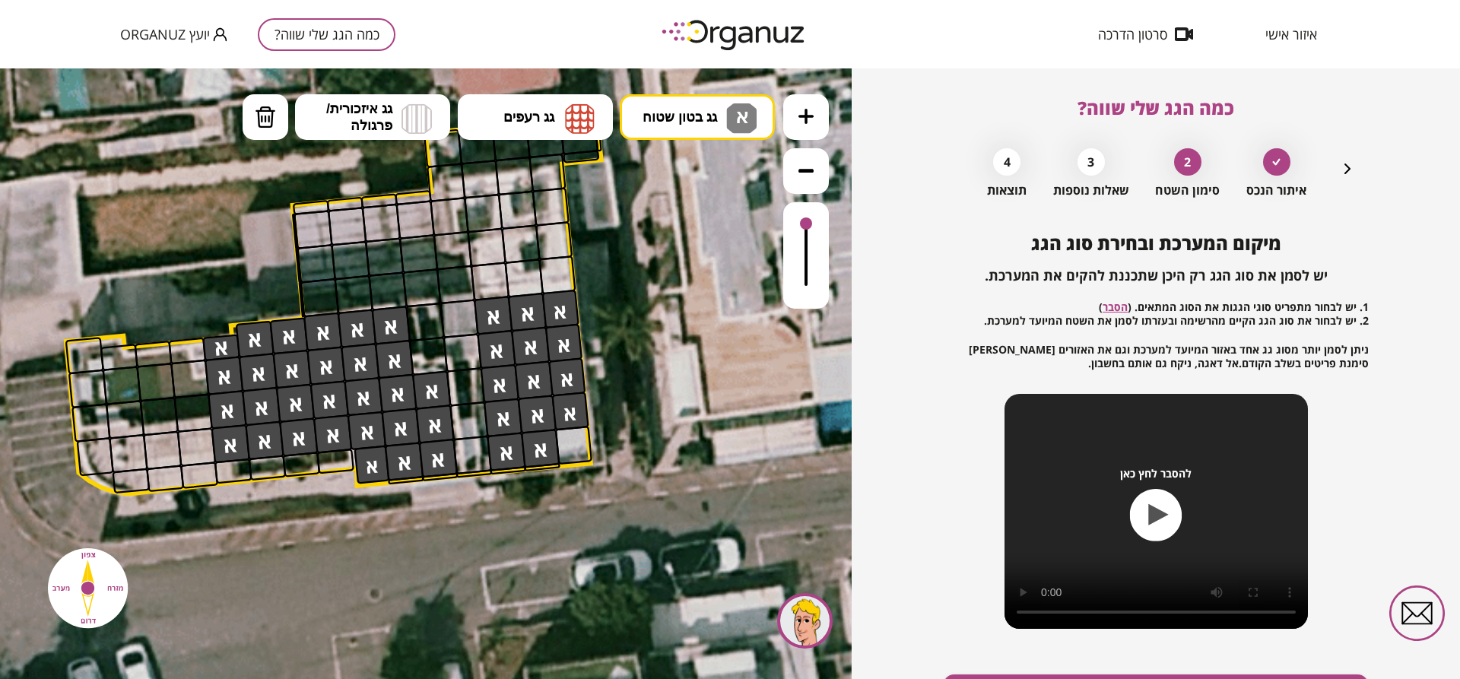
drag, startPoint x: 496, startPoint y: 326, endPoint x: 567, endPoint y: 443, distance: 137.2
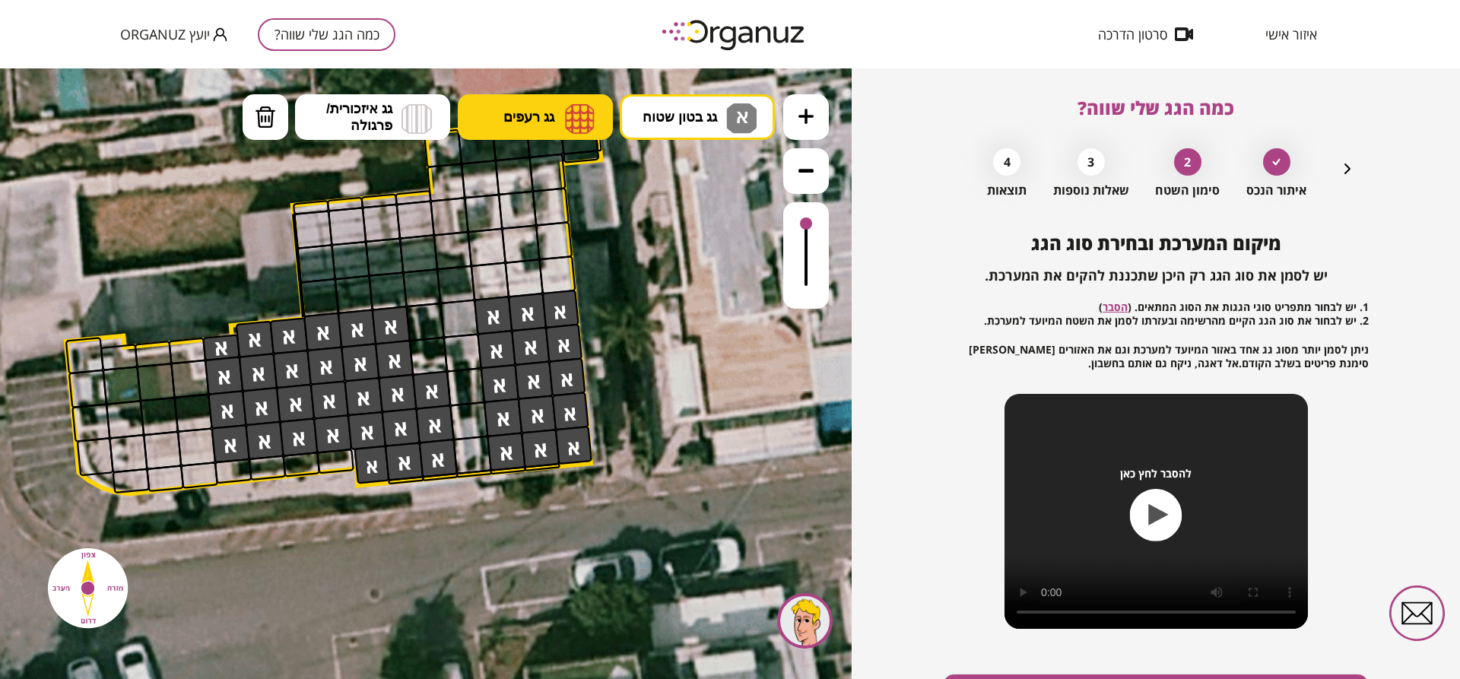
click at [548, 134] on button "גג רעפים" at bounding box center [535, 117] width 155 height 46
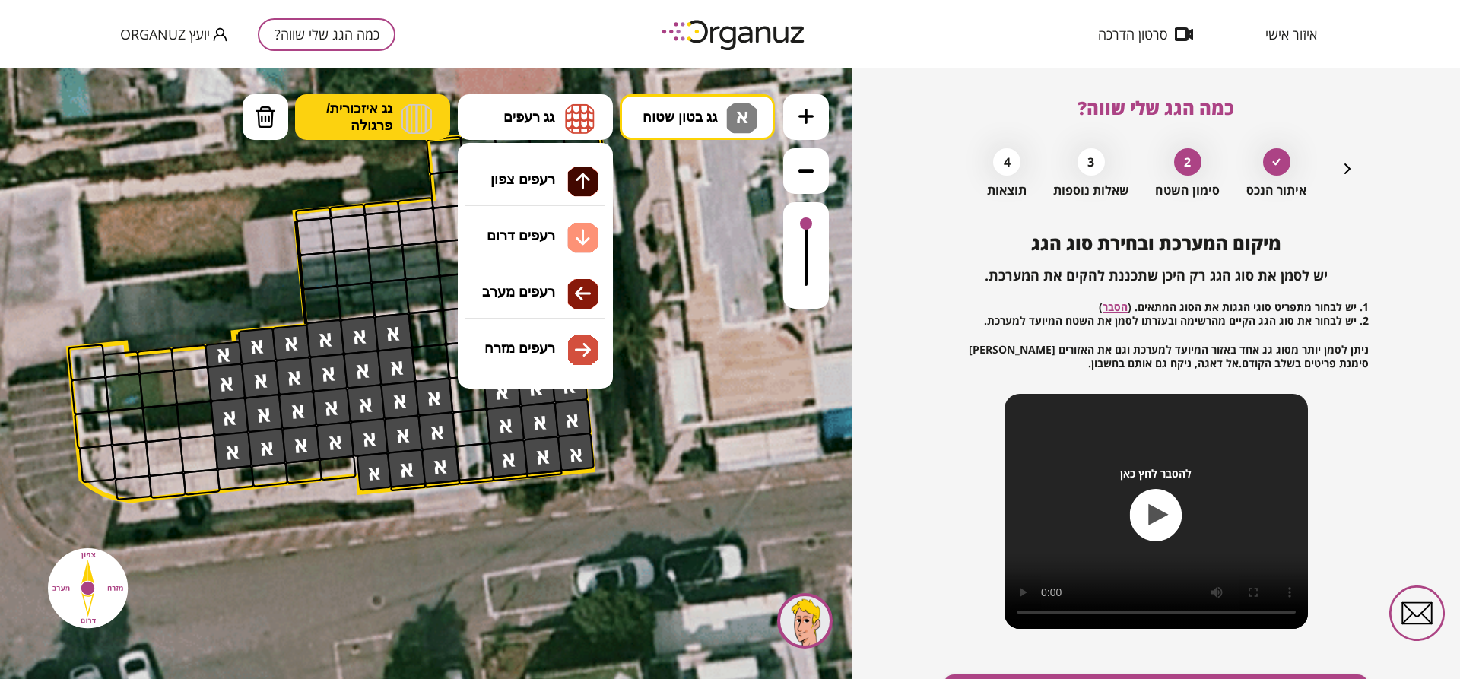
click at [399, 123] on button "גג איזכורית/ פרגולה" at bounding box center [372, 117] width 155 height 46
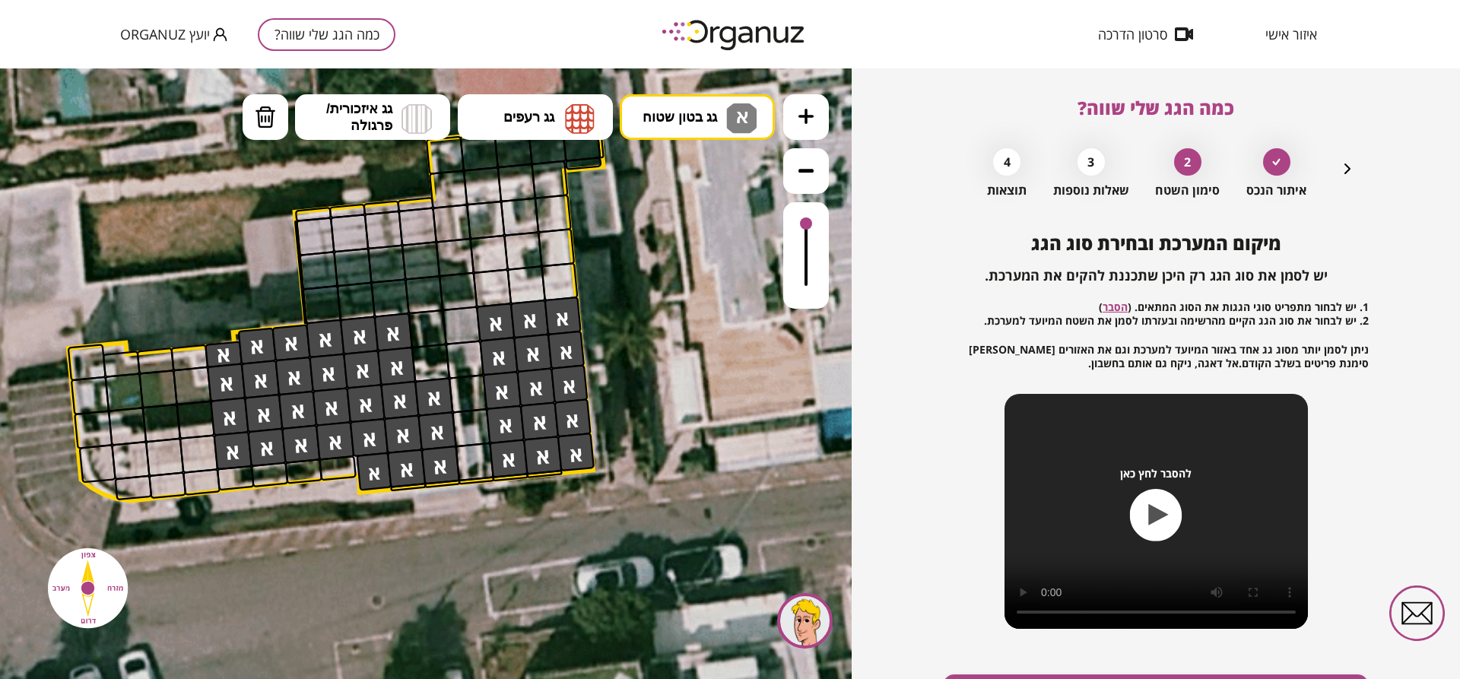
click at [679, 234] on icon at bounding box center [359, 285] width 1643 height 1643
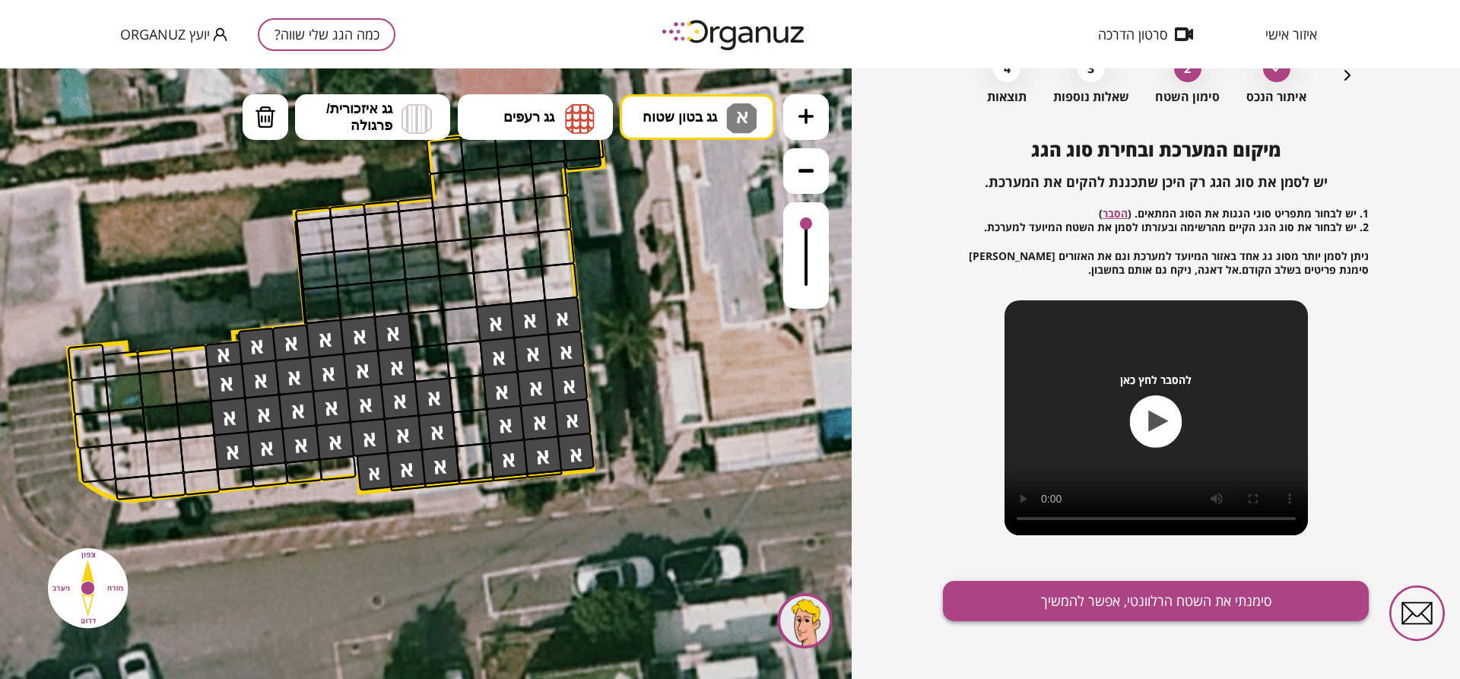
click at [1163, 605] on button "סימנתי את השטח הרלוונטי, אפשר להמשיך" at bounding box center [1156, 601] width 426 height 40
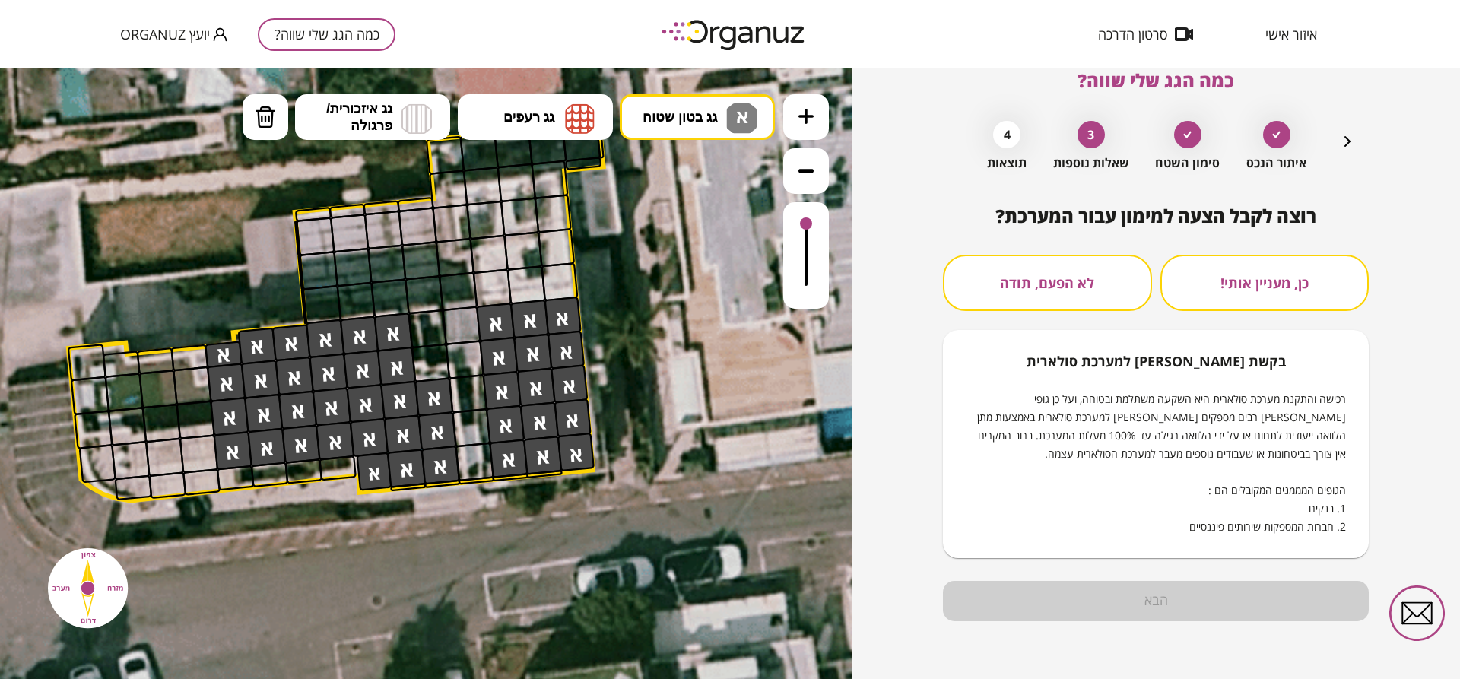
scroll to position [27, 0]
click at [1085, 283] on button "לא הפעם, תודה" at bounding box center [1047, 283] width 209 height 56
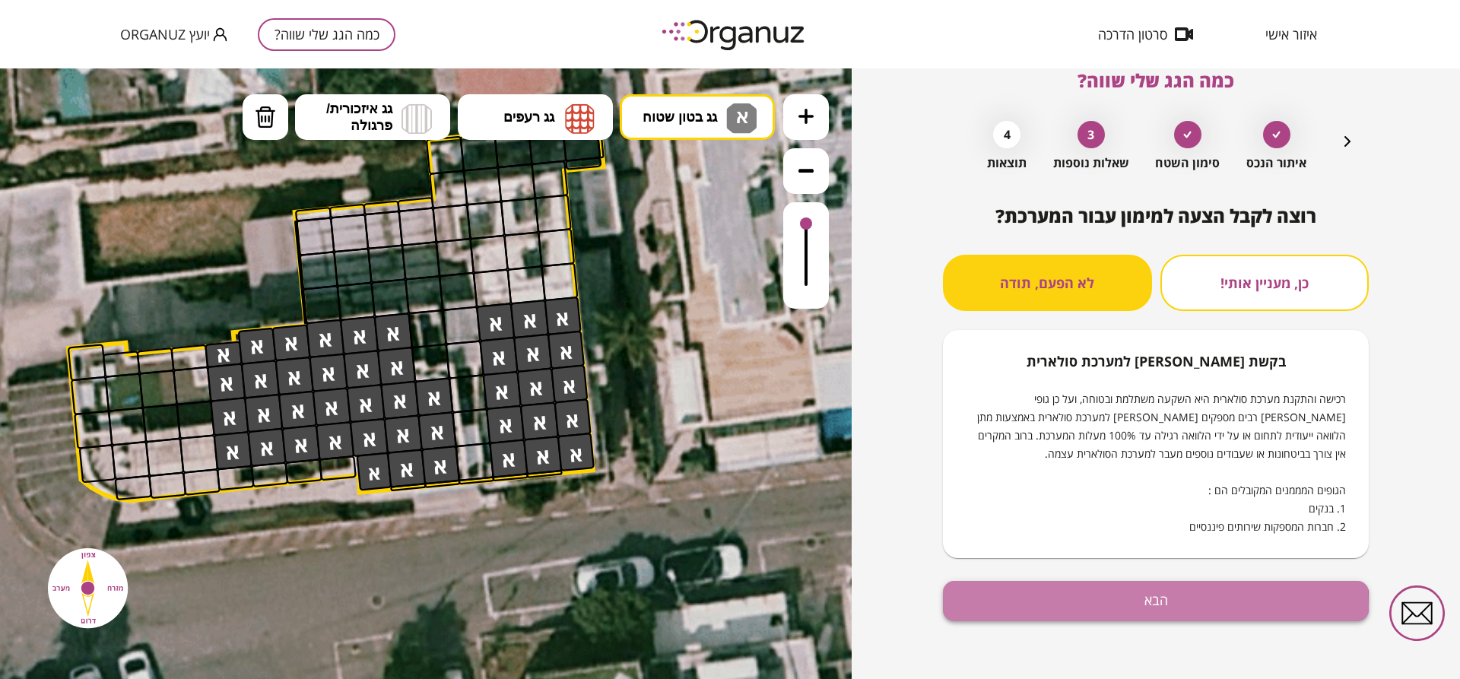
click at [1147, 605] on button "הבא" at bounding box center [1156, 601] width 426 height 40
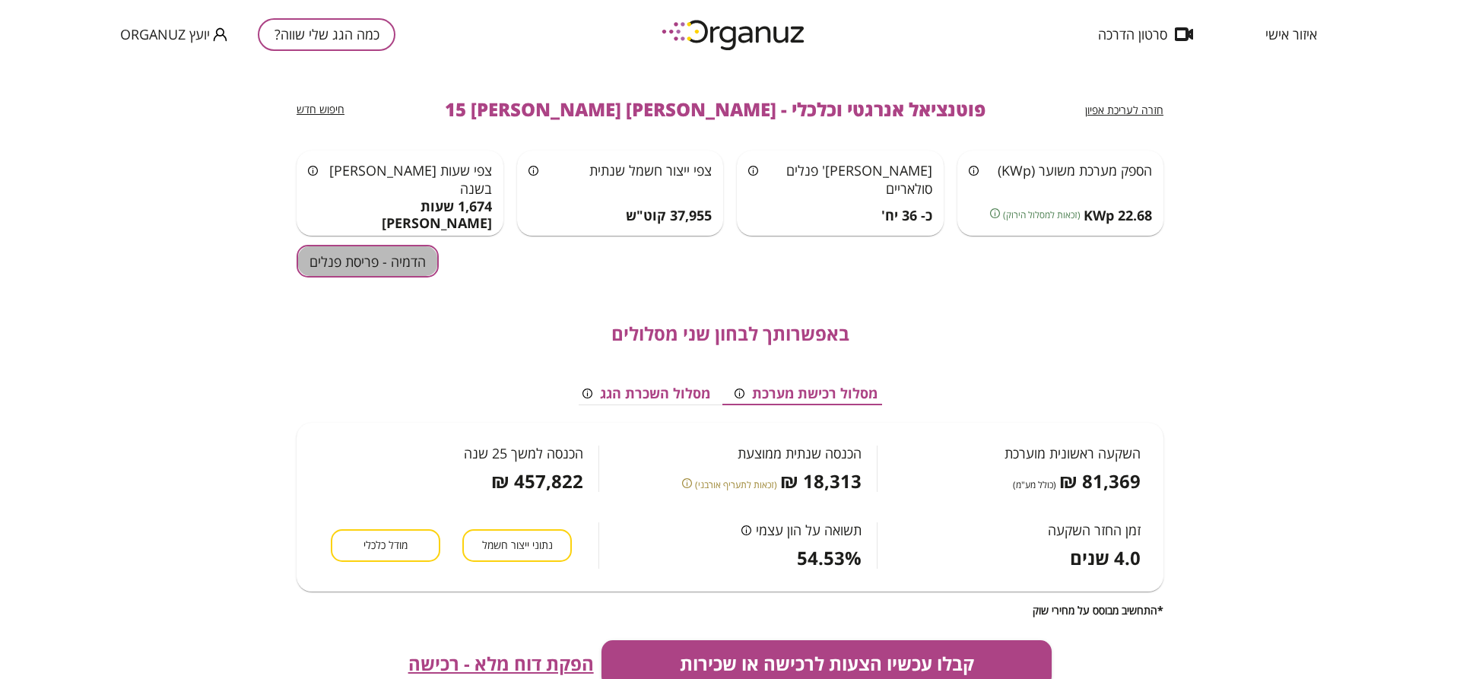
click at [394, 257] on button "הדמיה - פריסת פנלים" at bounding box center [368, 261] width 142 height 33
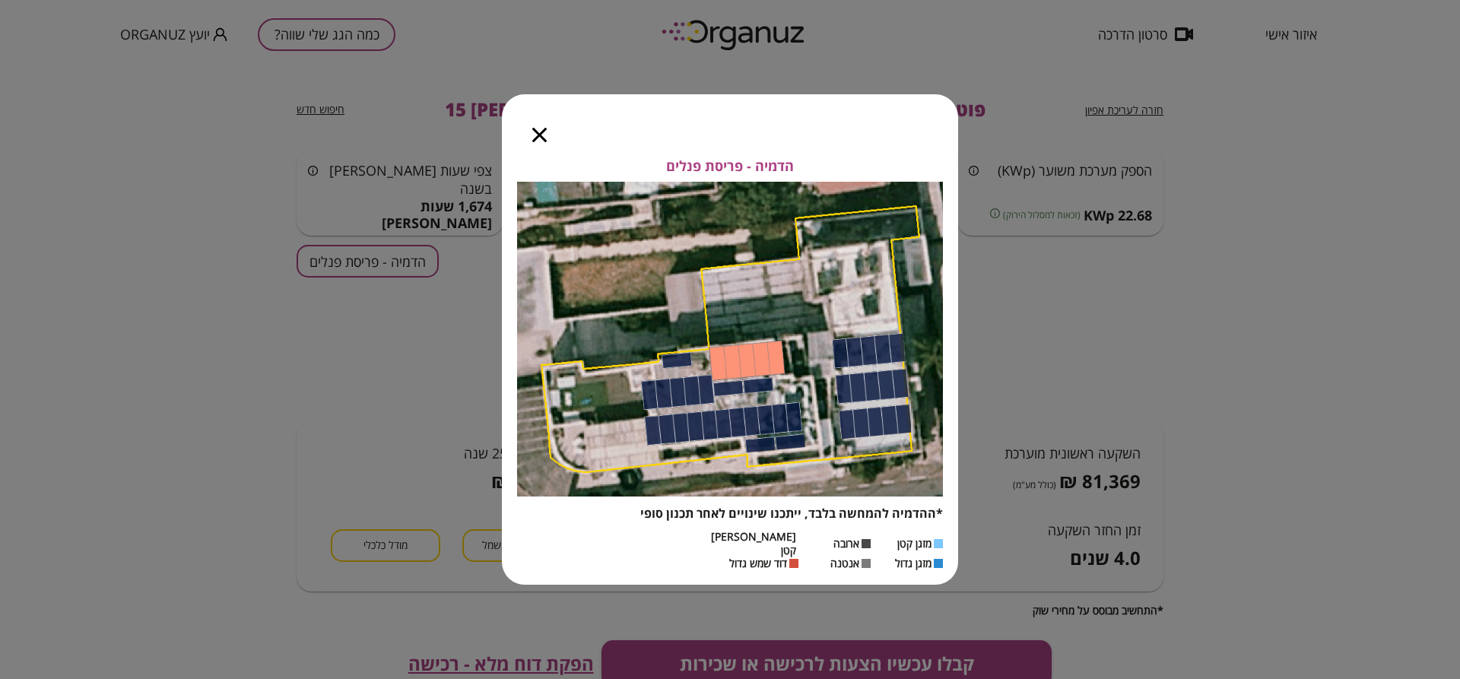
click at [541, 142] on icon "button" at bounding box center [539, 135] width 14 height 14
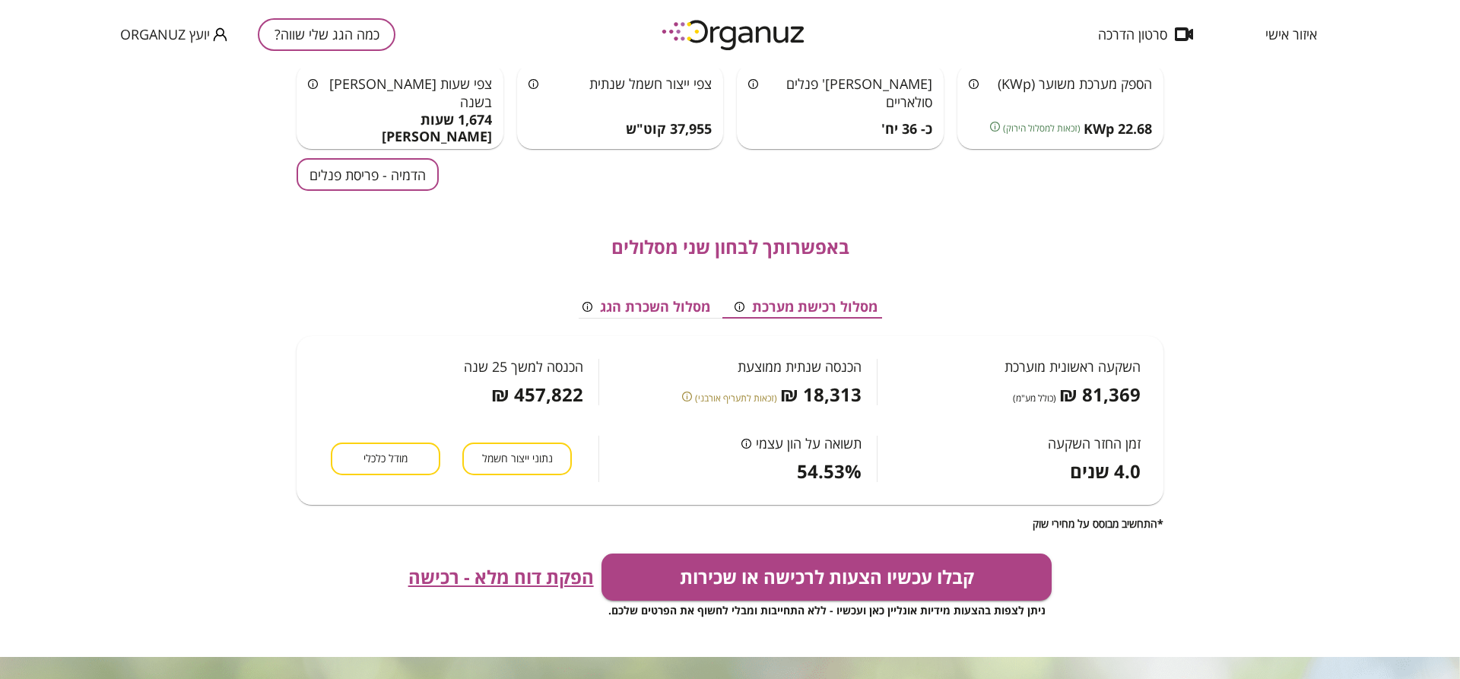
scroll to position [133, 0]
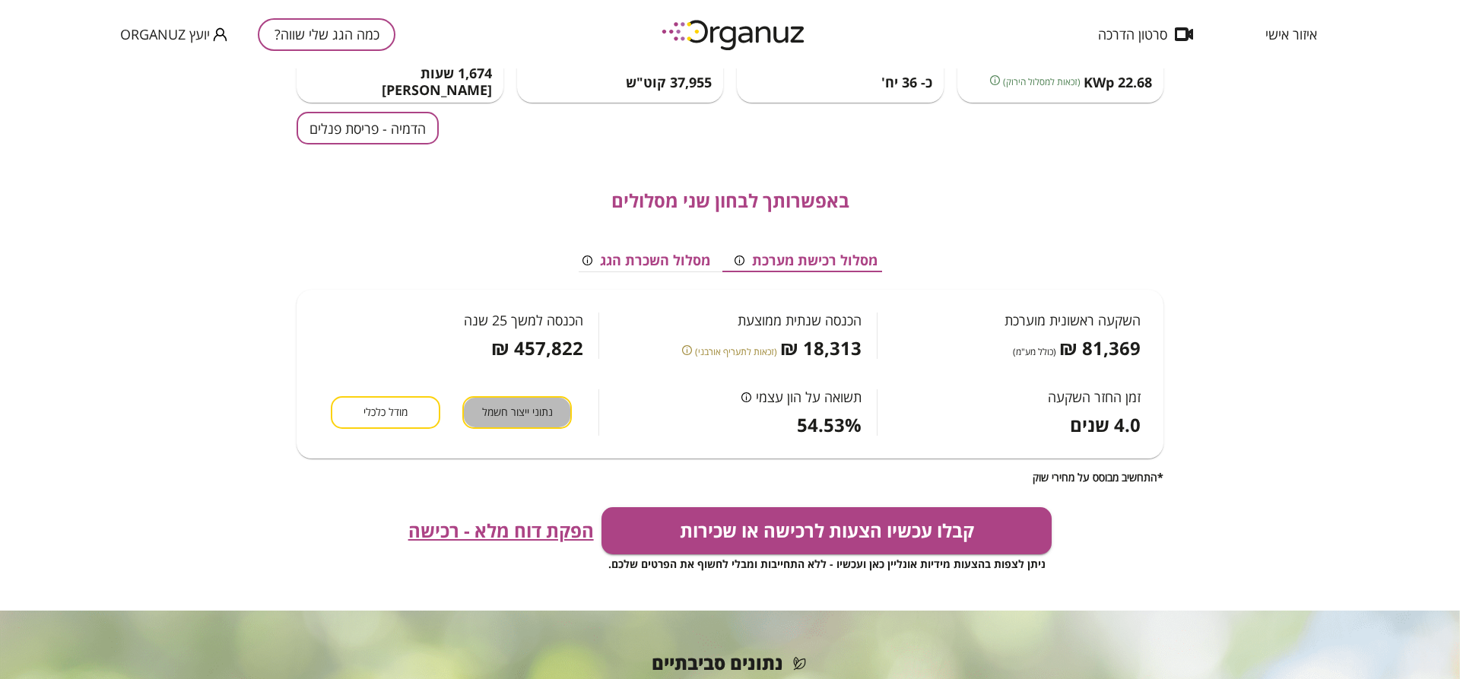
click at [486, 409] on span "נתוני ייצור חשמל" at bounding box center [517, 412] width 71 height 14
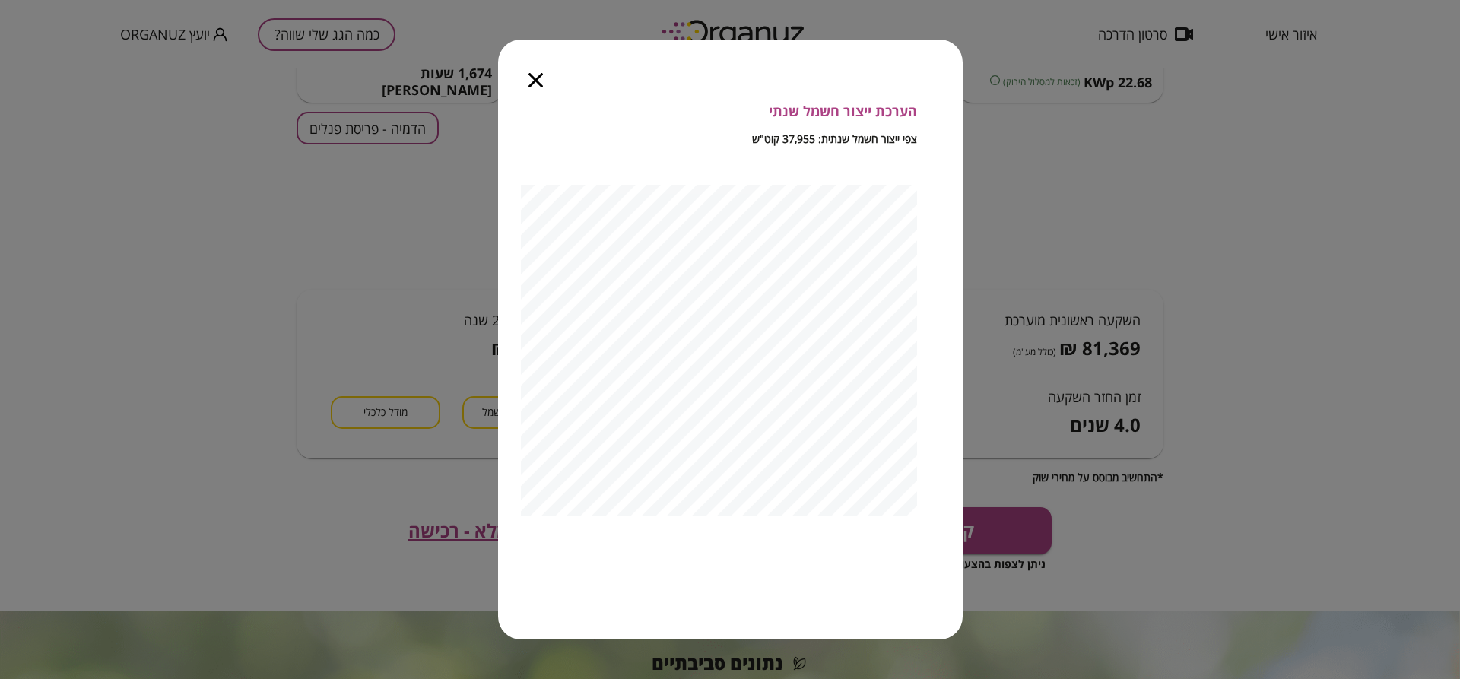
click at [532, 80] on icon "button" at bounding box center [536, 80] width 14 height 14
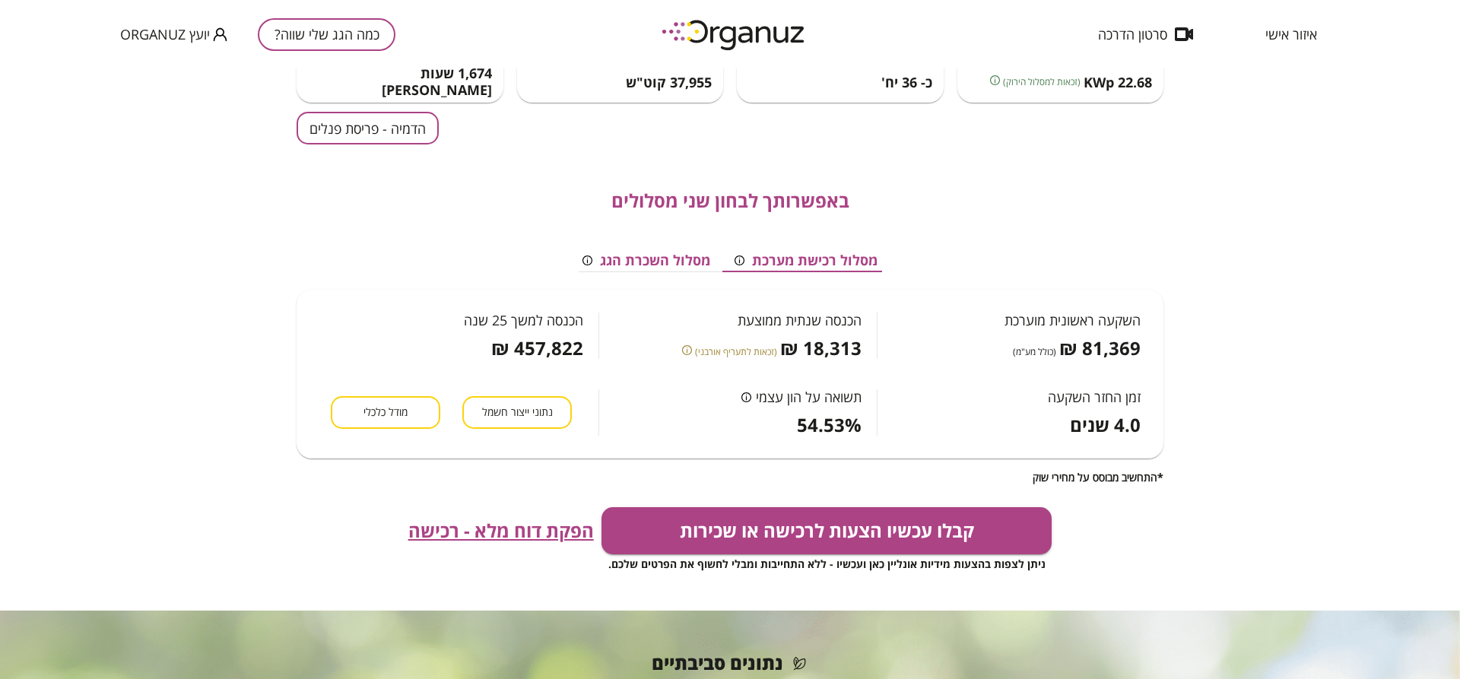
click at [407, 413] on span "מודל כלכלי" at bounding box center [386, 412] width 44 height 14
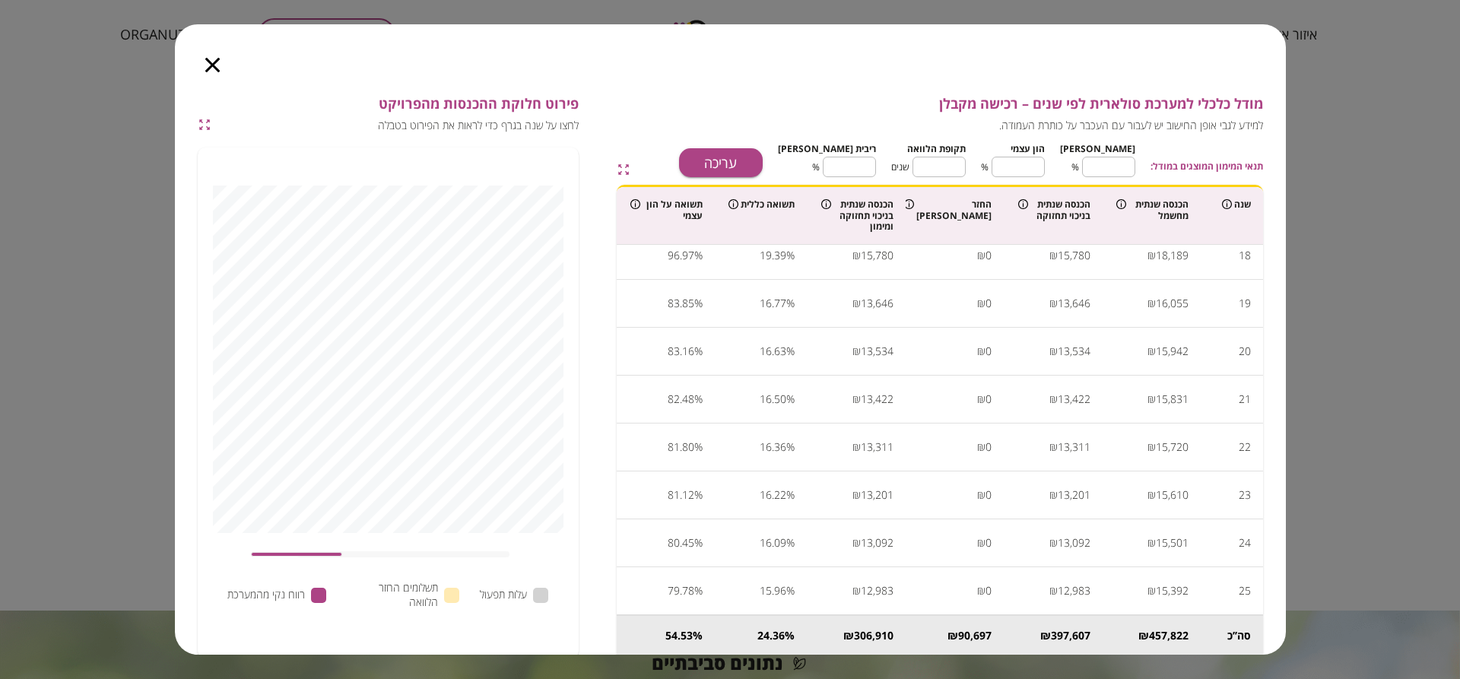
scroll to position [0, 0]
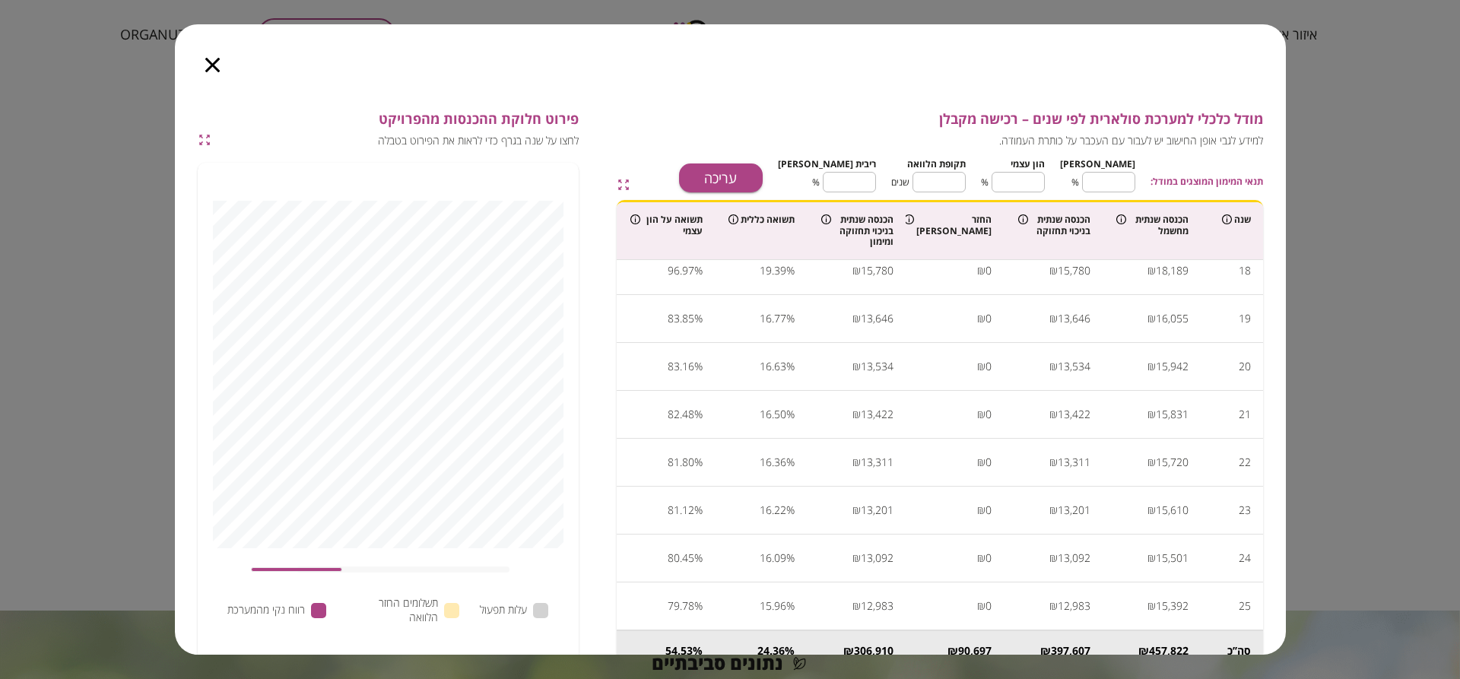
click at [203, 141] on icon "button" at bounding box center [205, 140] width 14 height 14
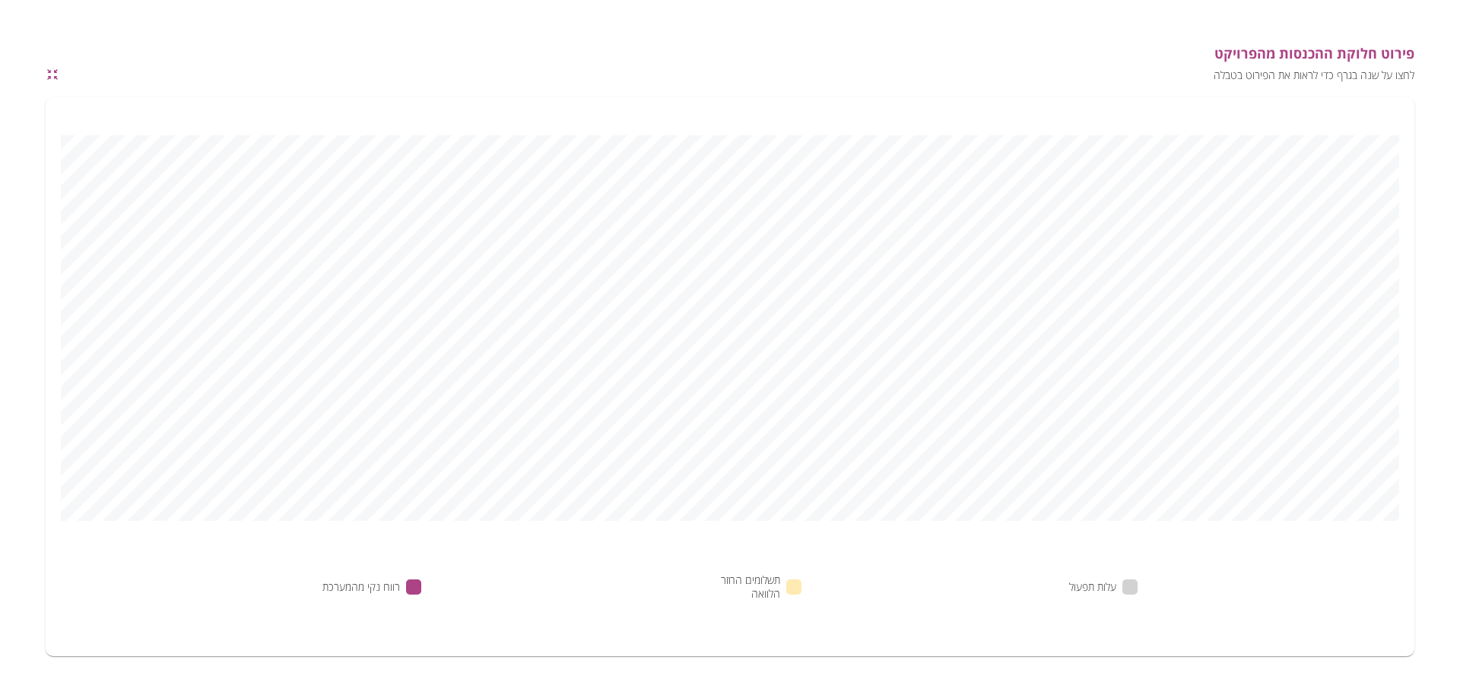
click at [53, 77] on icon "button" at bounding box center [53, 75] width 14 height 14
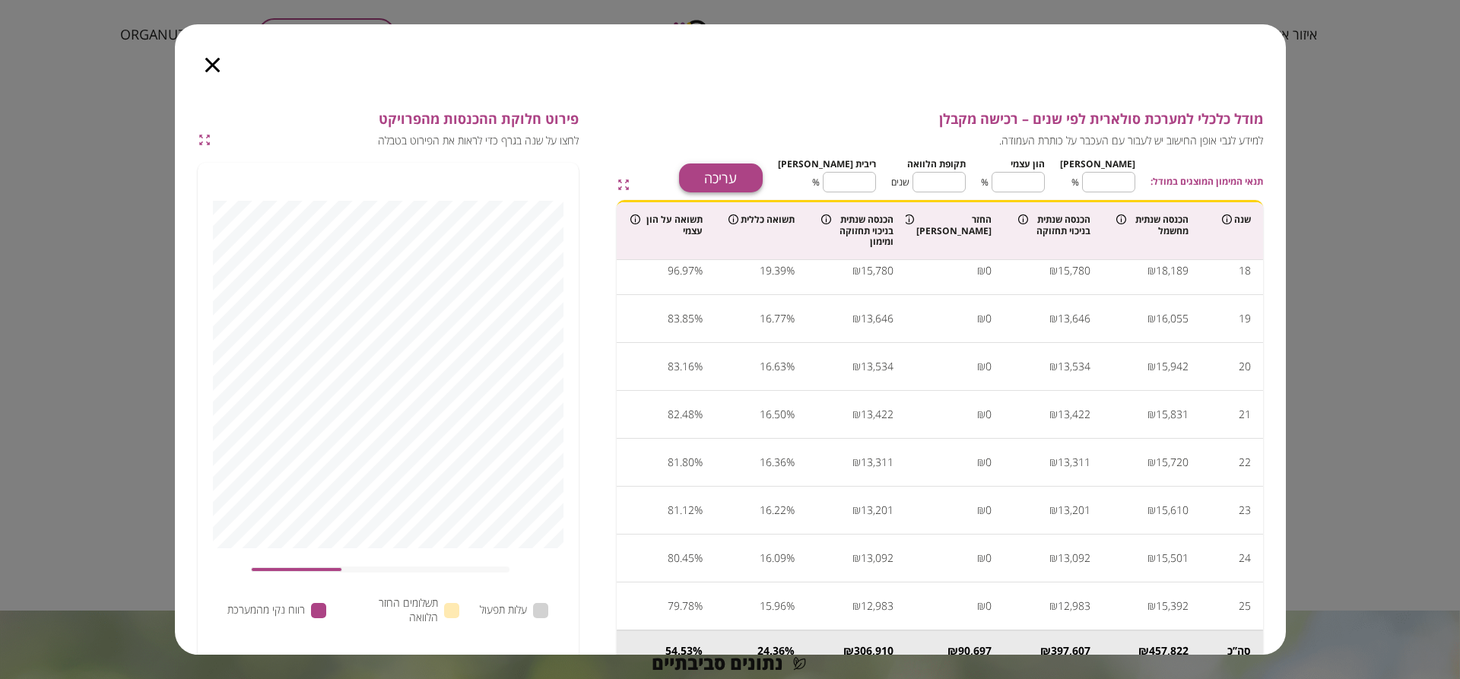
click at [748, 170] on button "עריכה" at bounding box center [721, 178] width 84 height 29
type input "**"
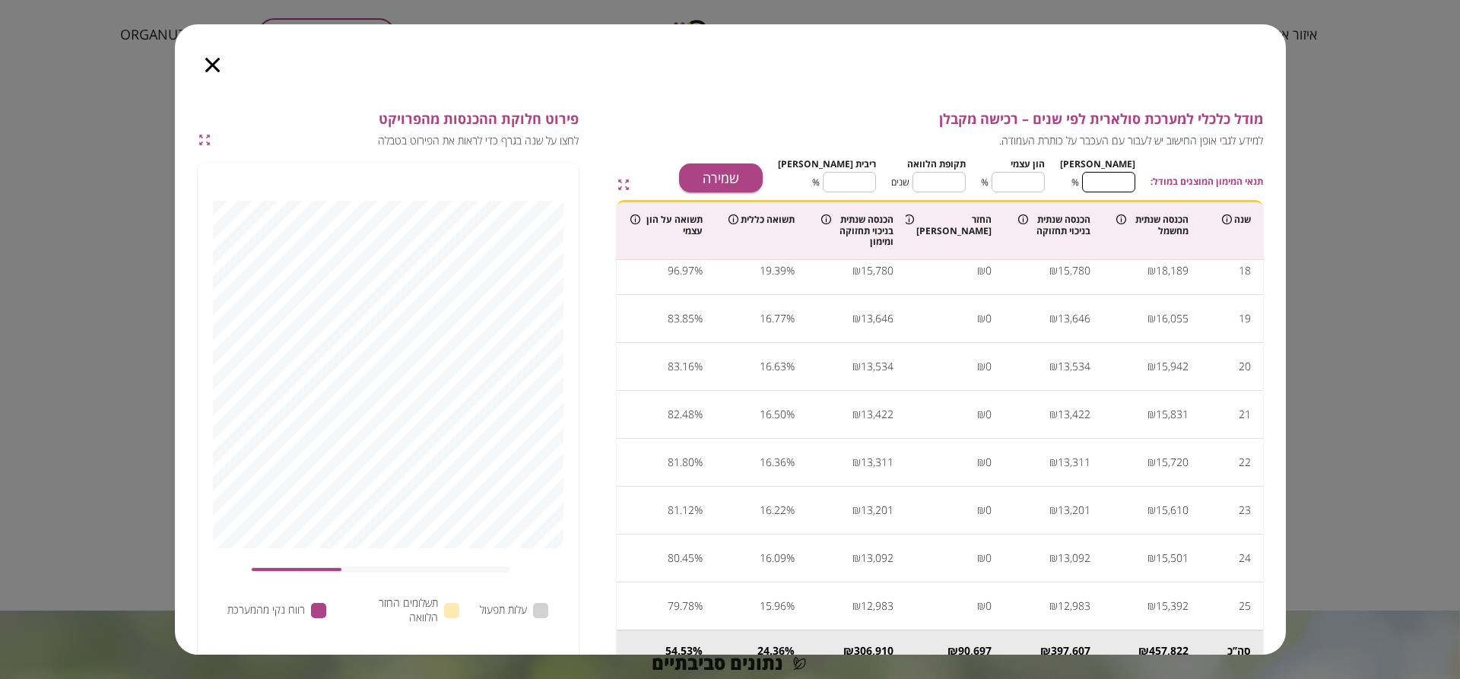
type input "**"
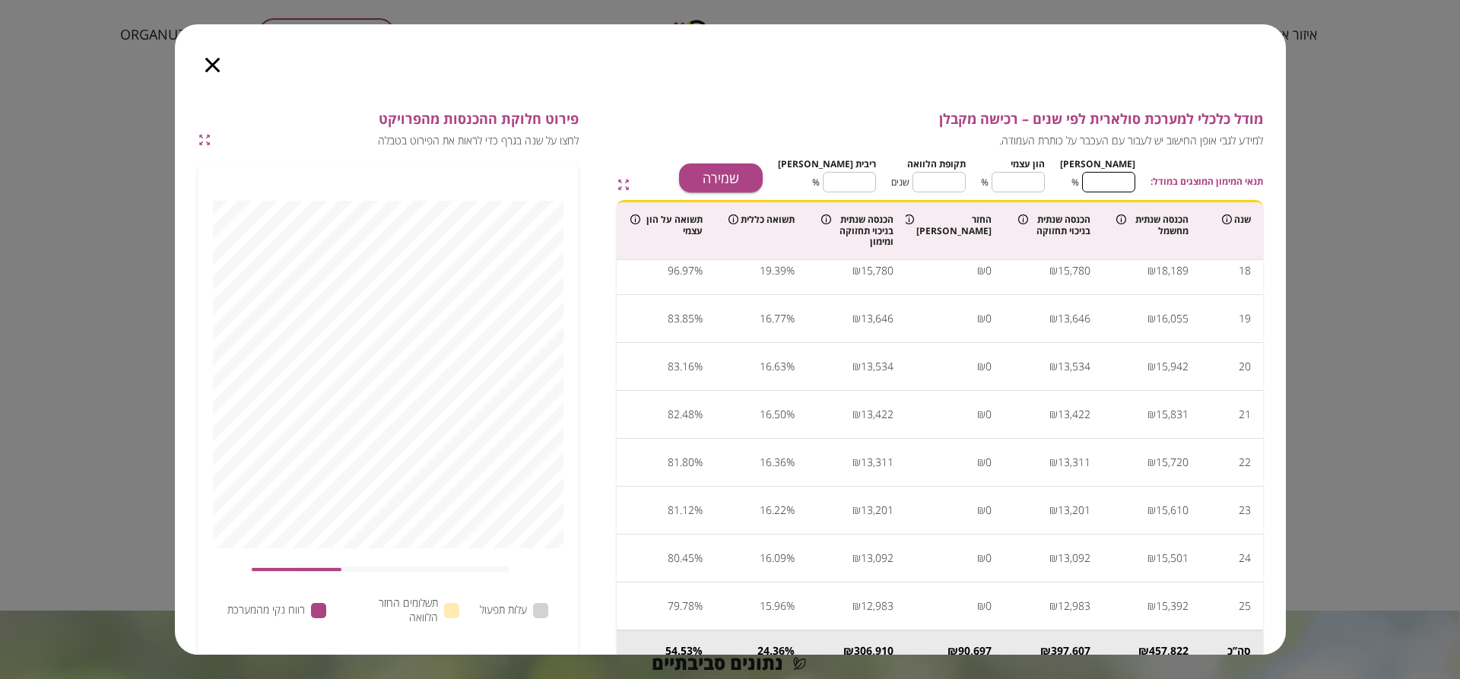
type input "**"
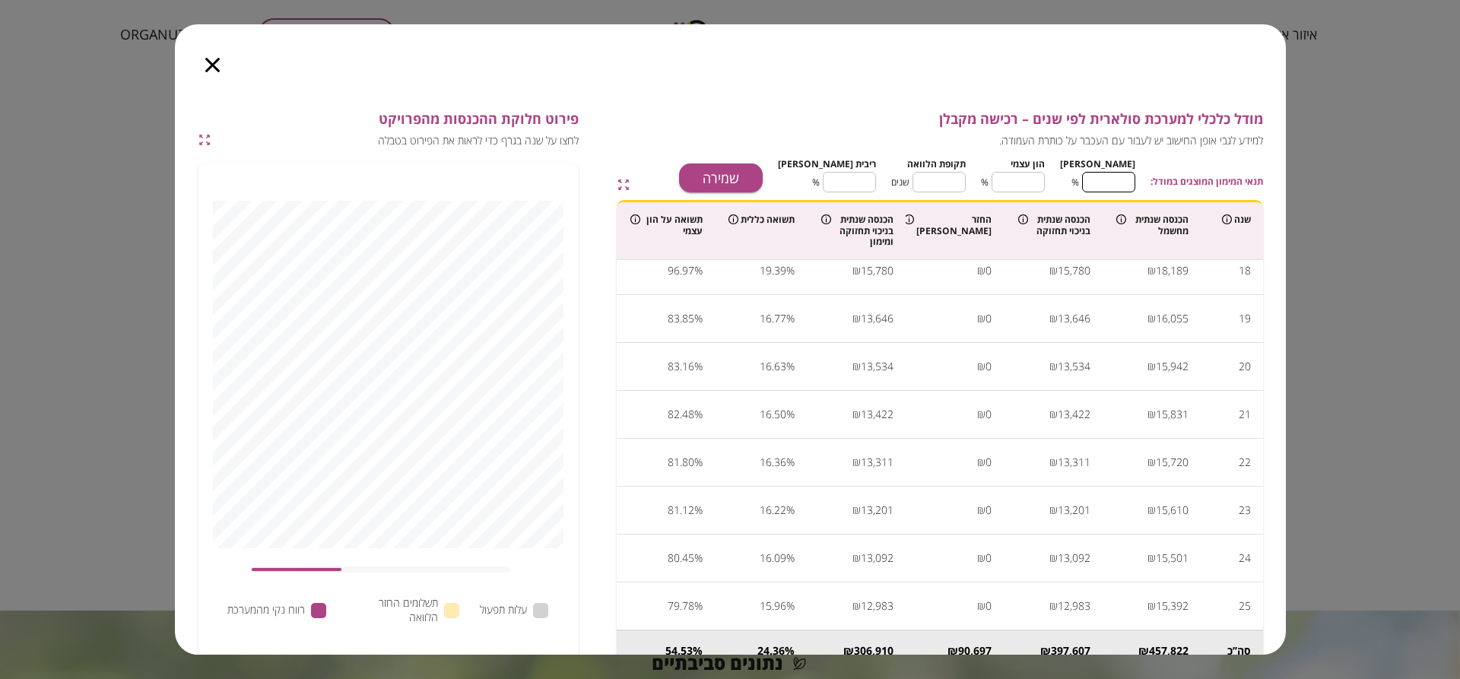
type input "**"
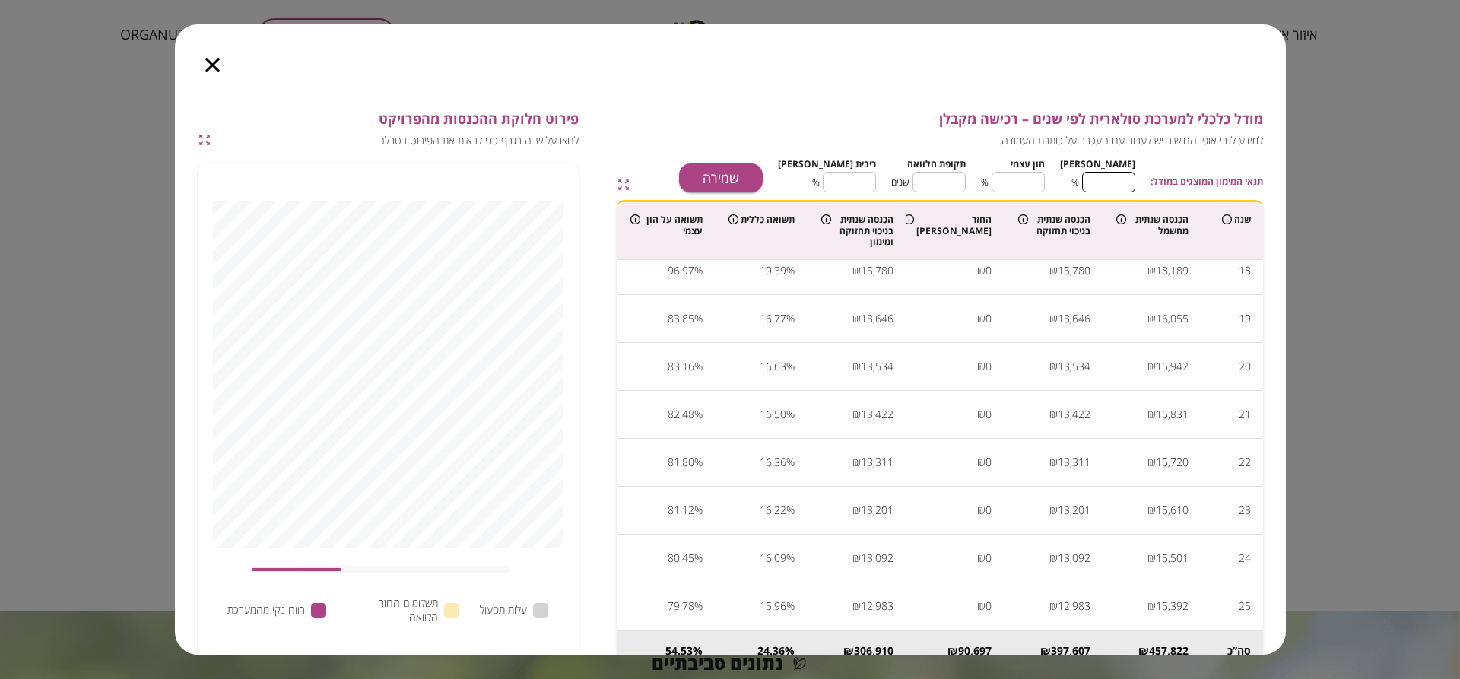
type input "**"
type input "*"
type input "**"
type input "*"
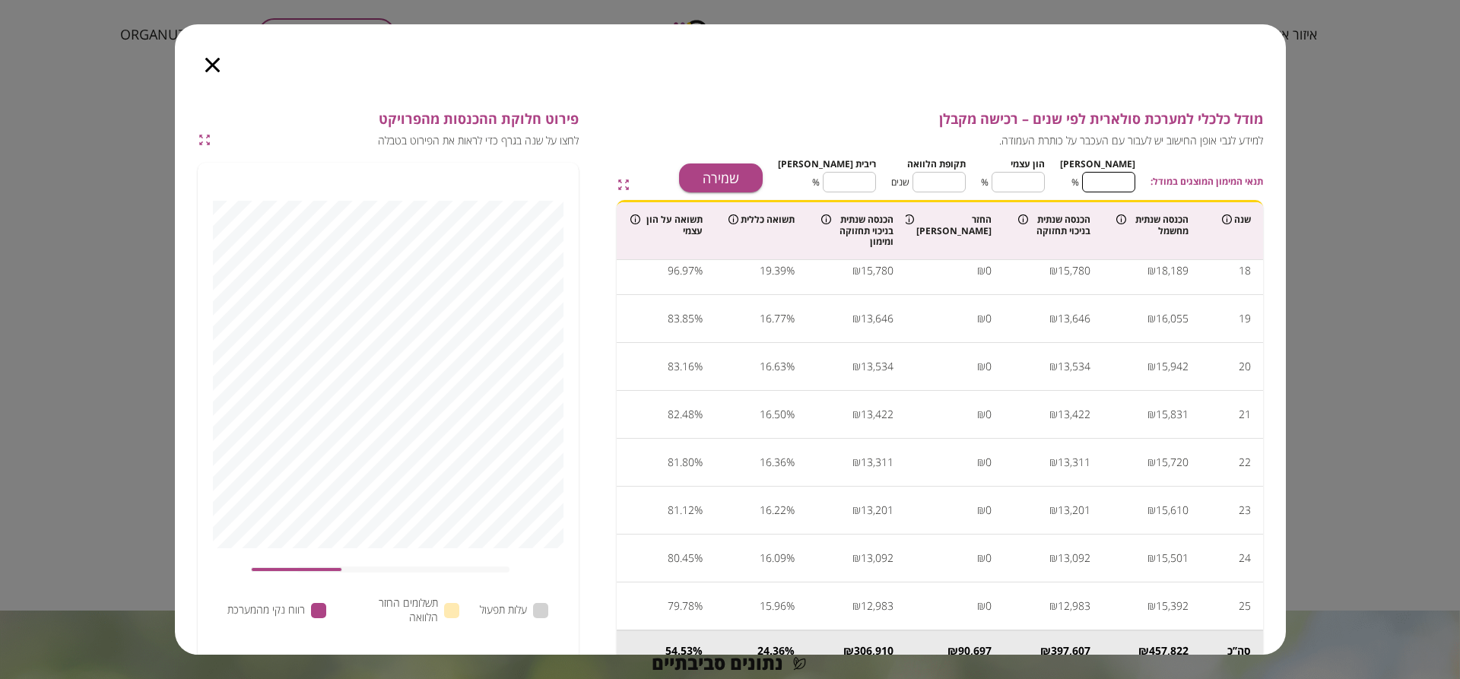
type input "**"
click at [1093, 176] on input "**" at bounding box center [1108, 182] width 53 height 40
click at [763, 180] on button "שמירה" at bounding box center [721, 178] width 84 height 29
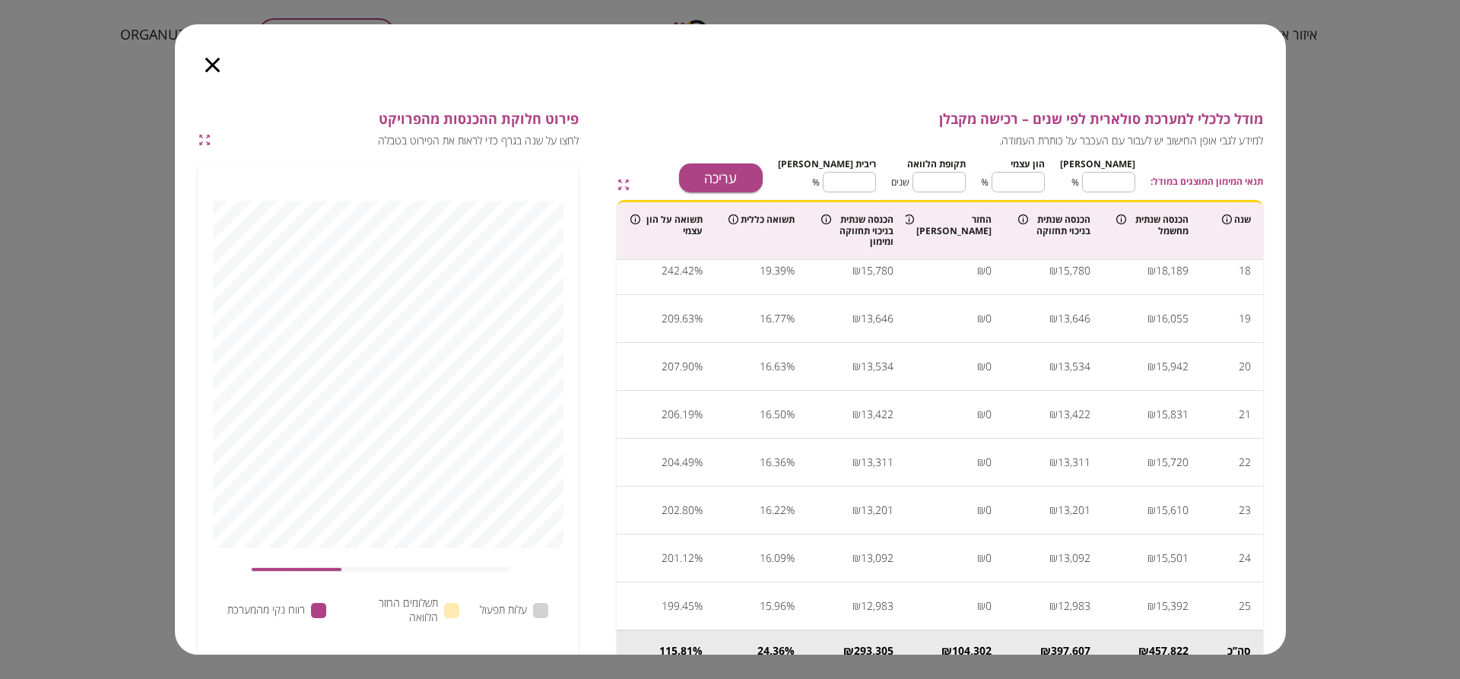
click at [215, 65] on icon "button" at bounding box center [212, 65] width 14 height 14
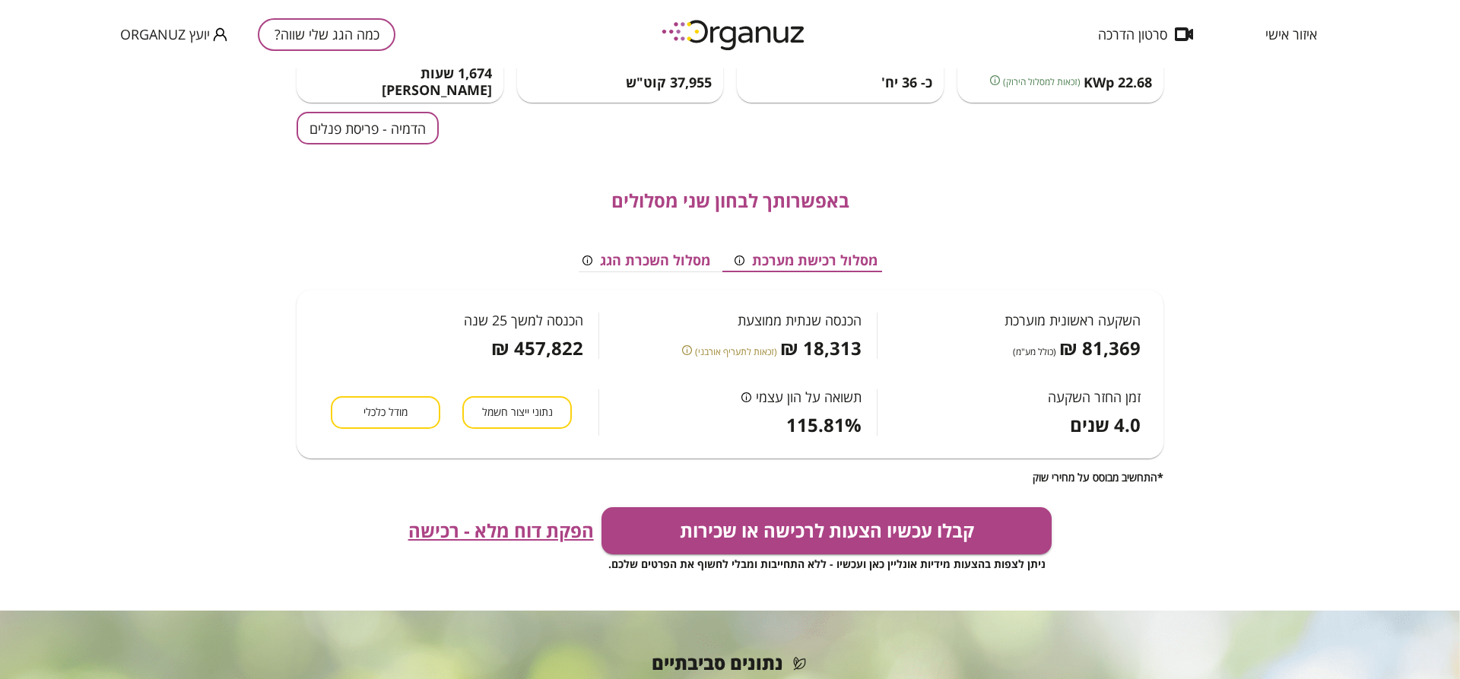
click at [482, 532] on span "הפקת דוח מלא - רכישה" at bounding box center [501, 530] width 186 height 21
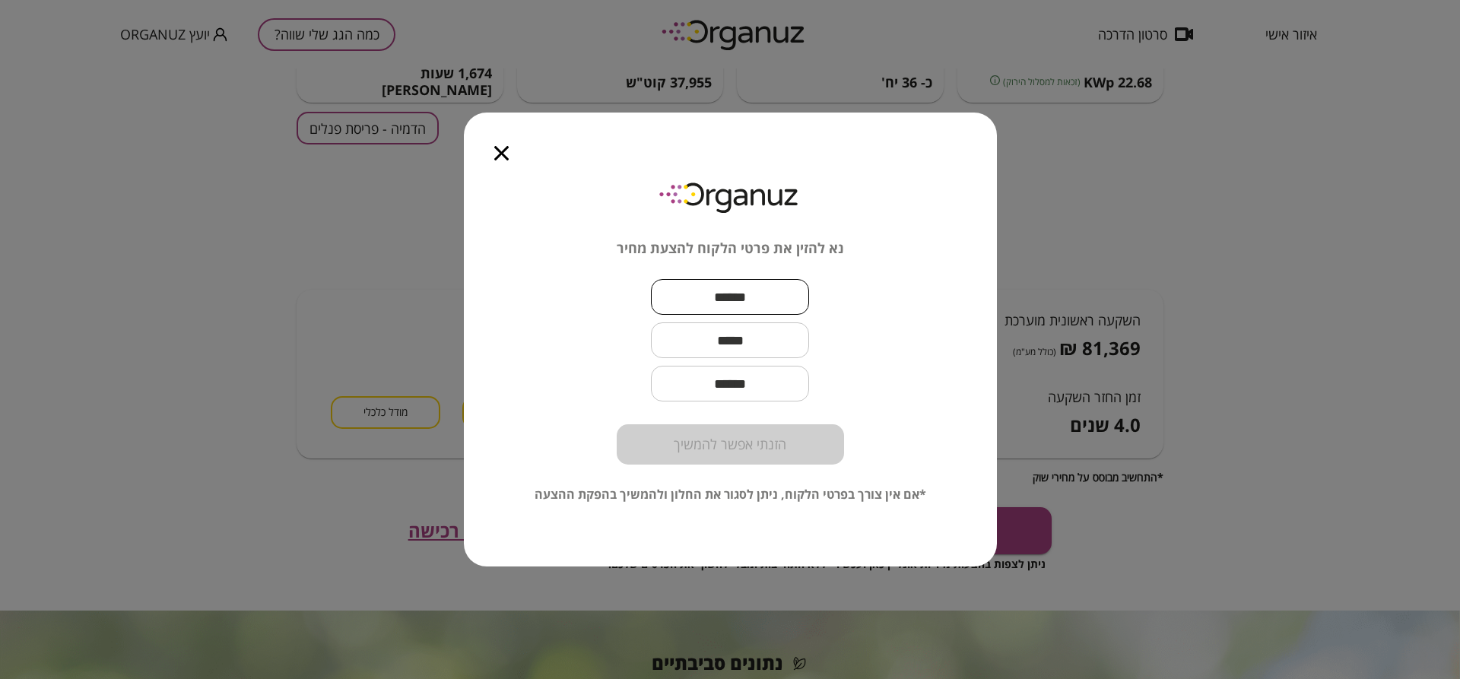
click at [684, 309] on input "text" at bounding box center [730, 297] width 158 height 45
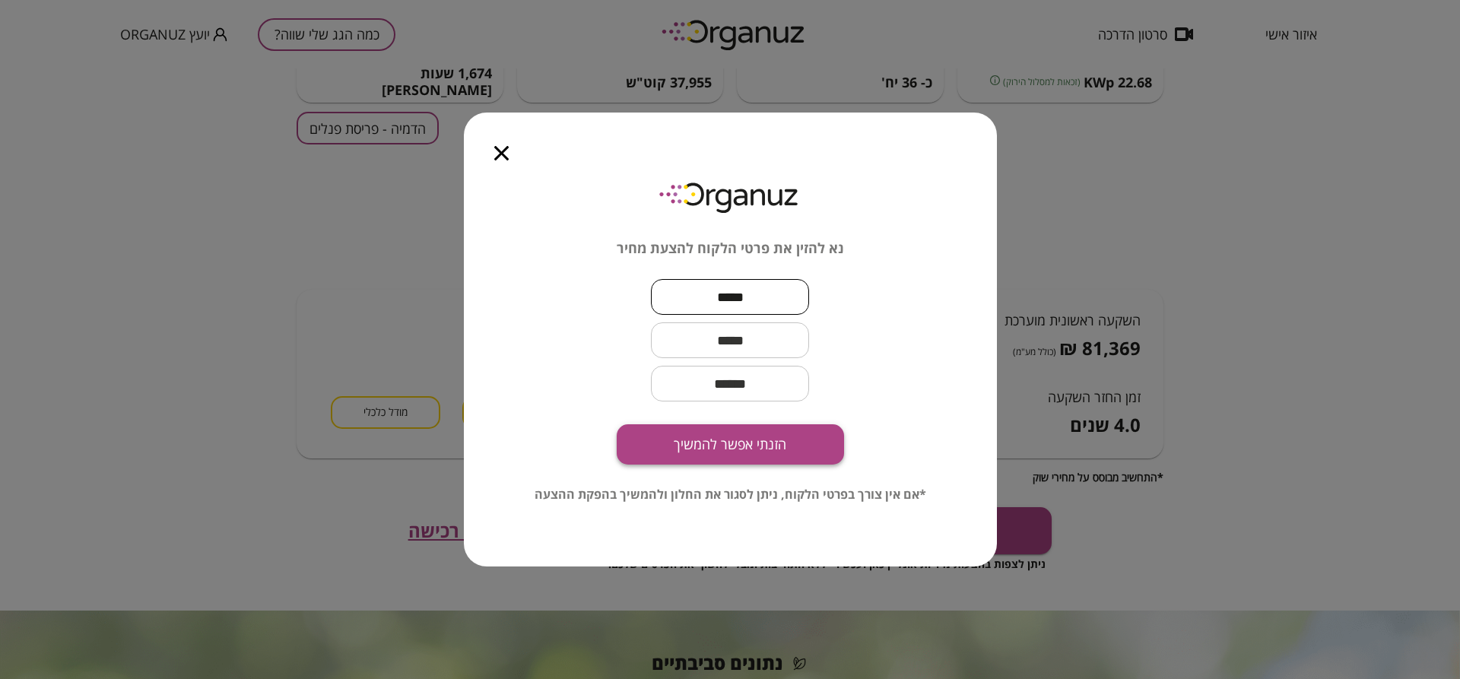
type input "*****"
click at [773, 445] on button "הזנתי אפשר להמשיך" at bounding box center [730, 444] width 227 height 40
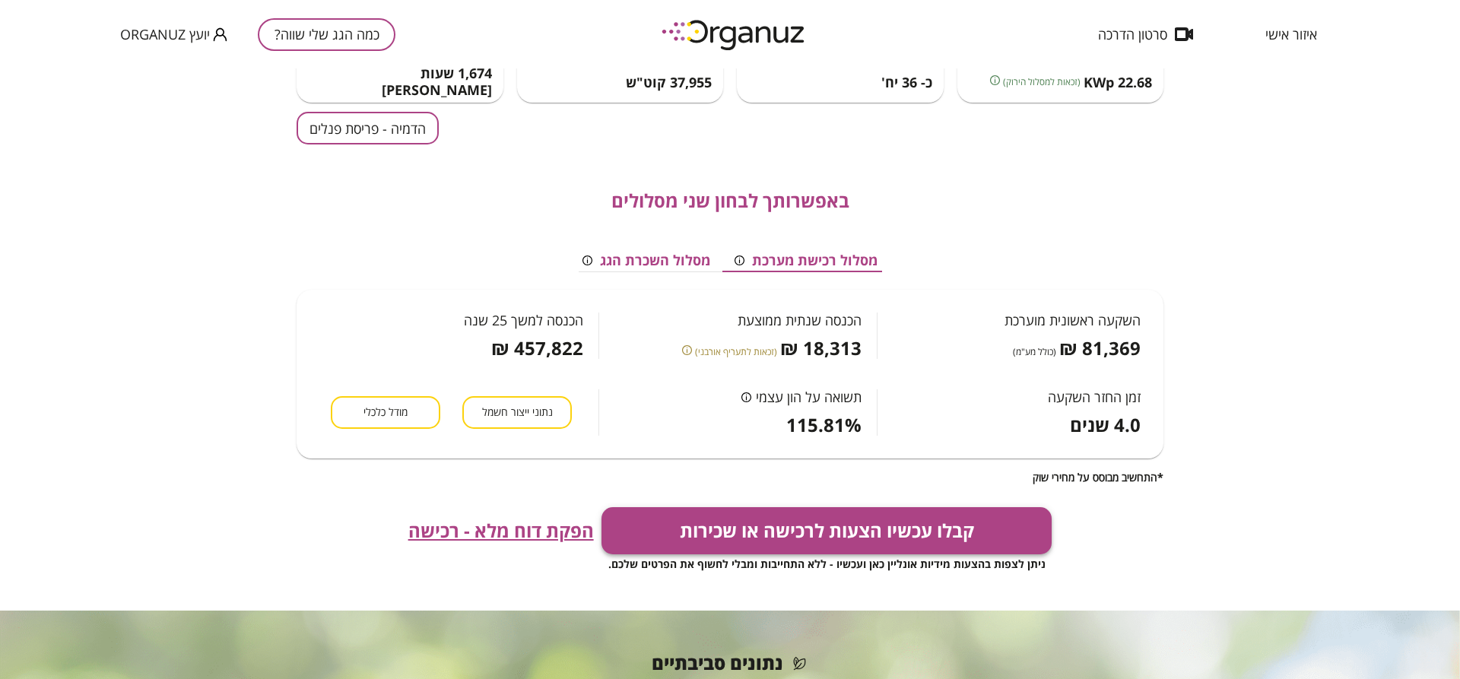
click at [907, 531] on button "קבלו עכשיו הצעות לרכישה או שכירות" at bounding box center [827, 530] width 451 height 47
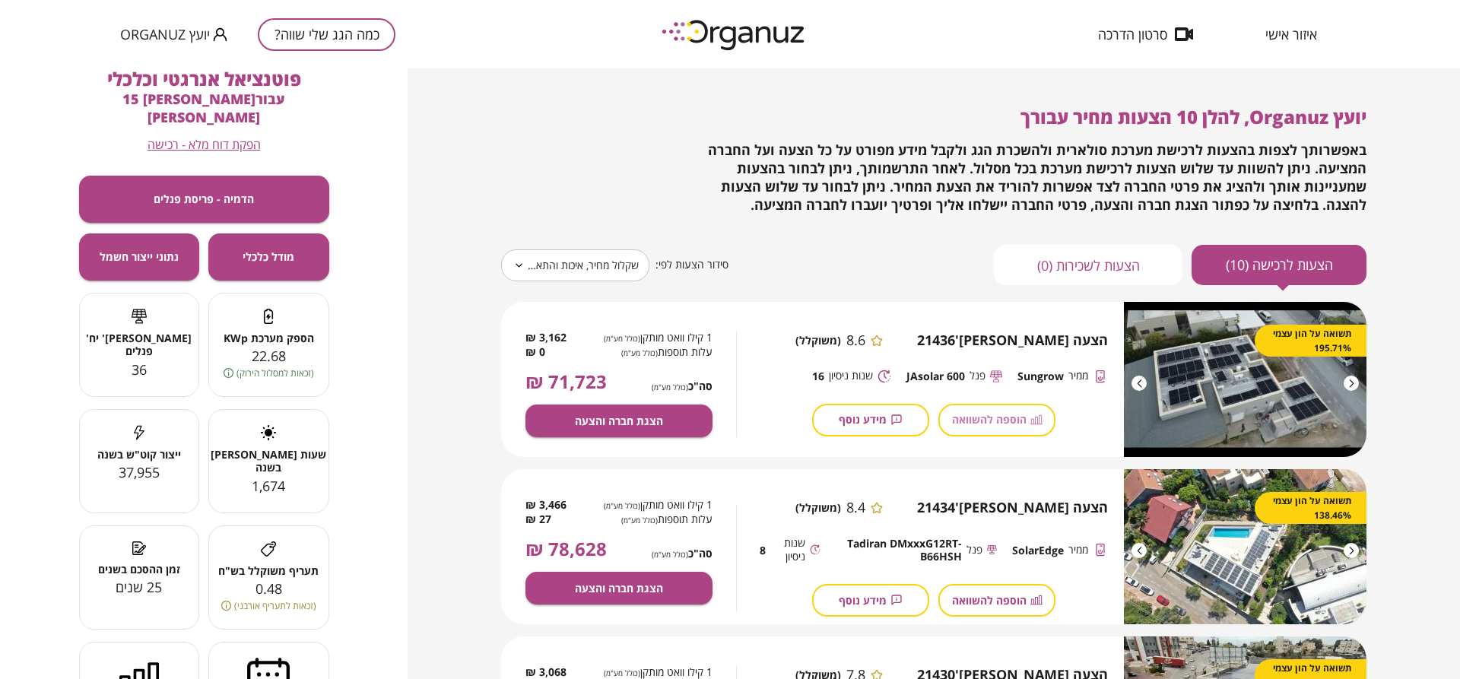
click at [981, 422] on span "הוספה להשוואה" at bounding box center [989, 419] width 75 height 13
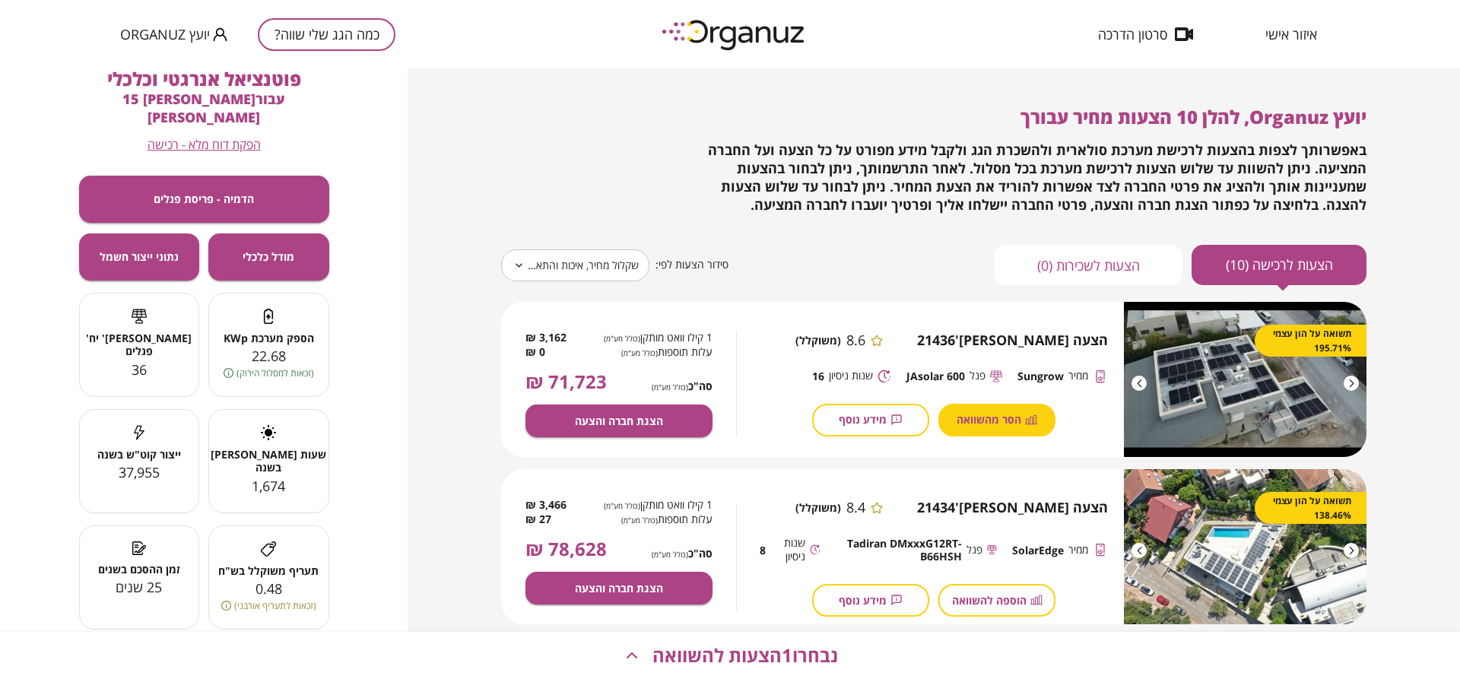
click at [1002, 599] on span "הוספה להשוואה" at bounding box center [989, 600] width 75 height 13
click at [790, 655] on span "נבחרו 2 הצעות להשוואה" at bounding box center [746, 655] width 186 height 21
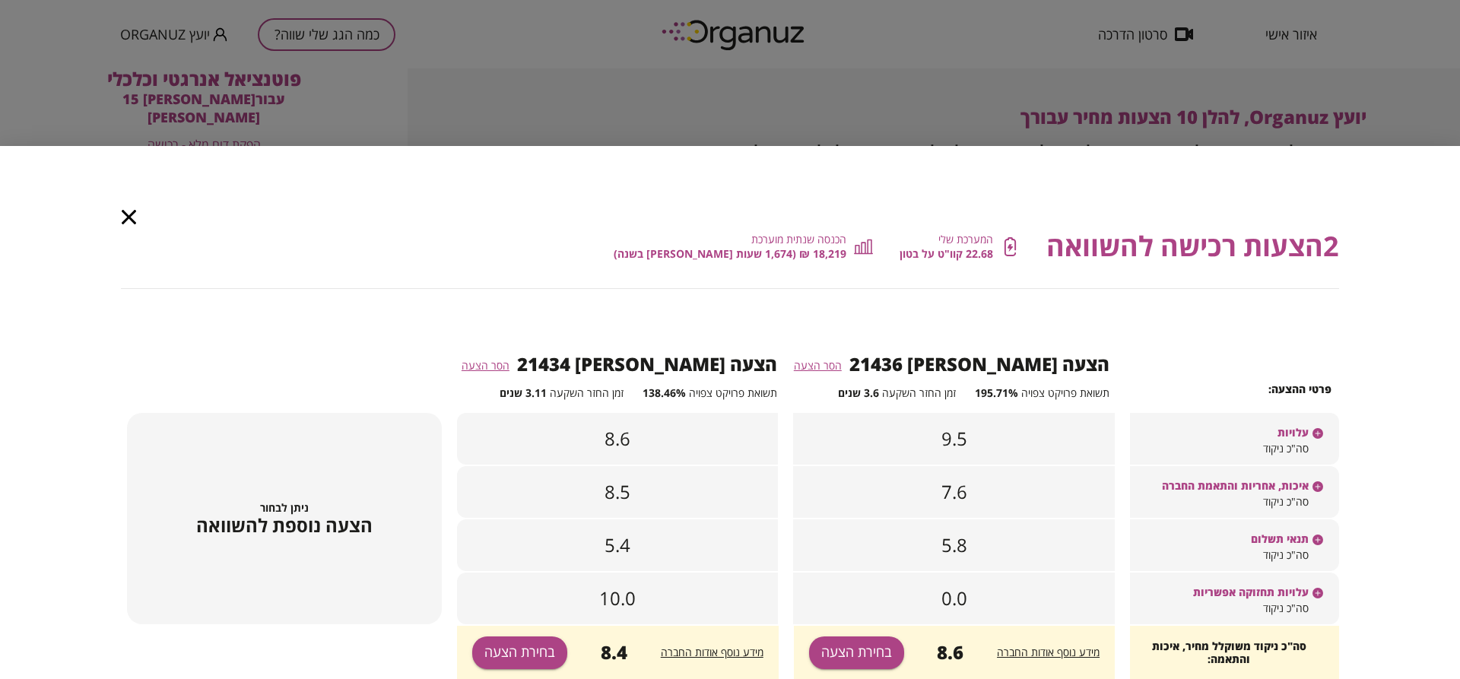
click at [128, 221] on icon "button" at bounding box center [129, 217] width 14 height 14
